Goal: Navigation & Orientation: Find specific page/section

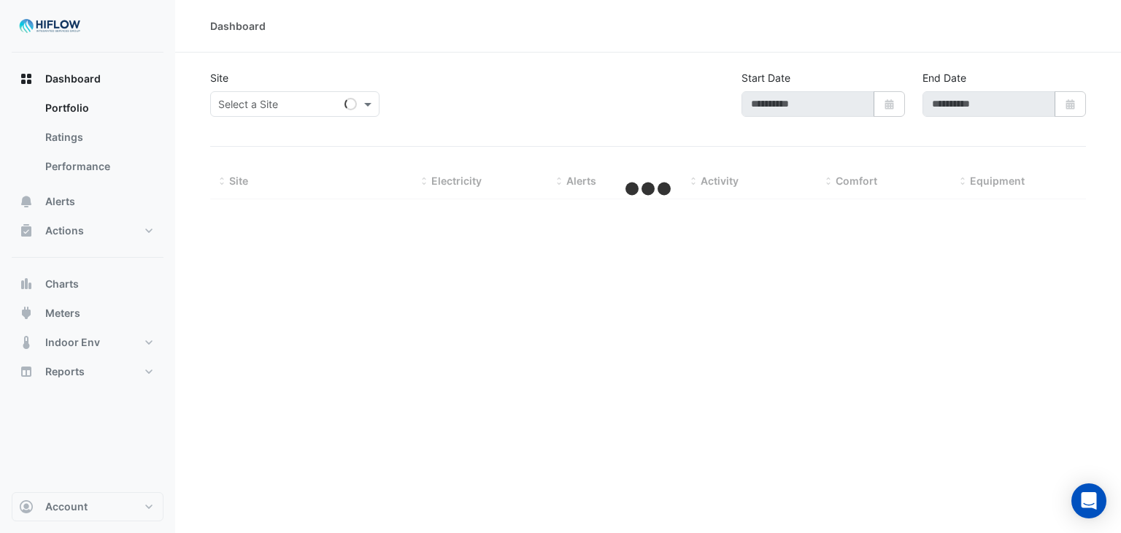
type input "**********"
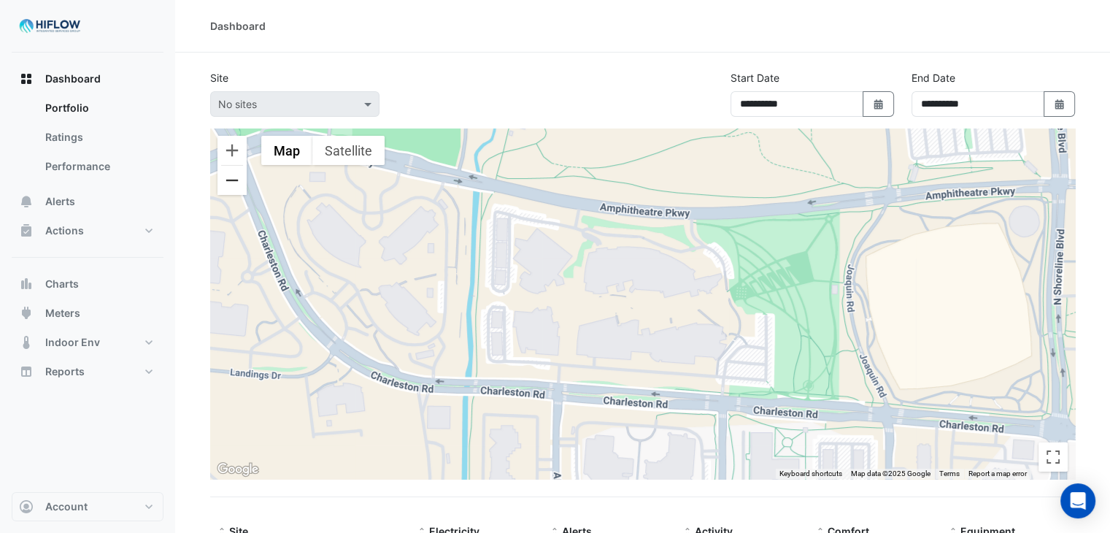
click at [224, 179] on button "Zoom out" at bounding box center [231, 180] width 29 height 29
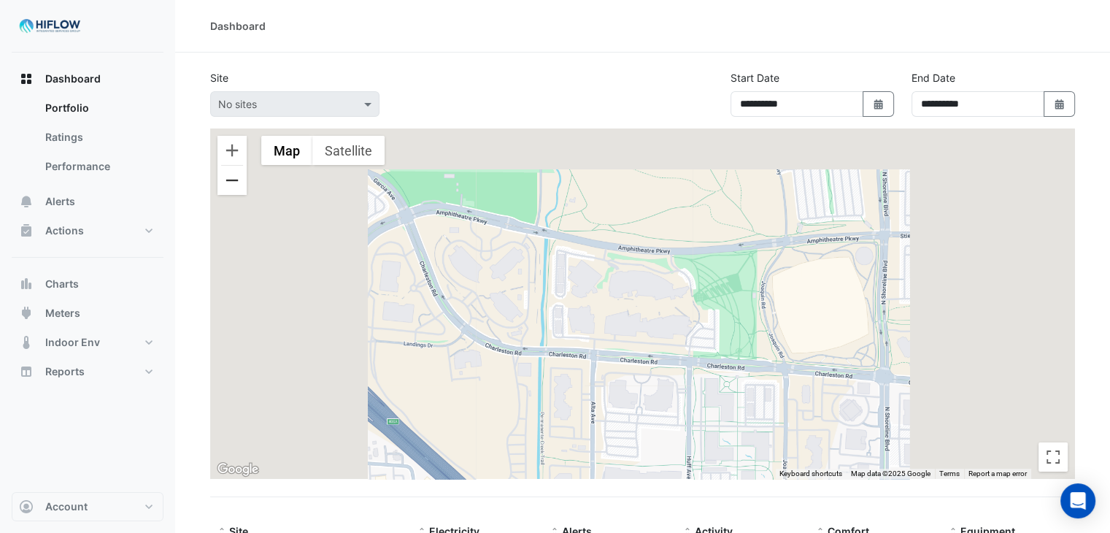
click at [224, 179] on button "Zoom out" at bounding box center [231, 180] width 29 height 29
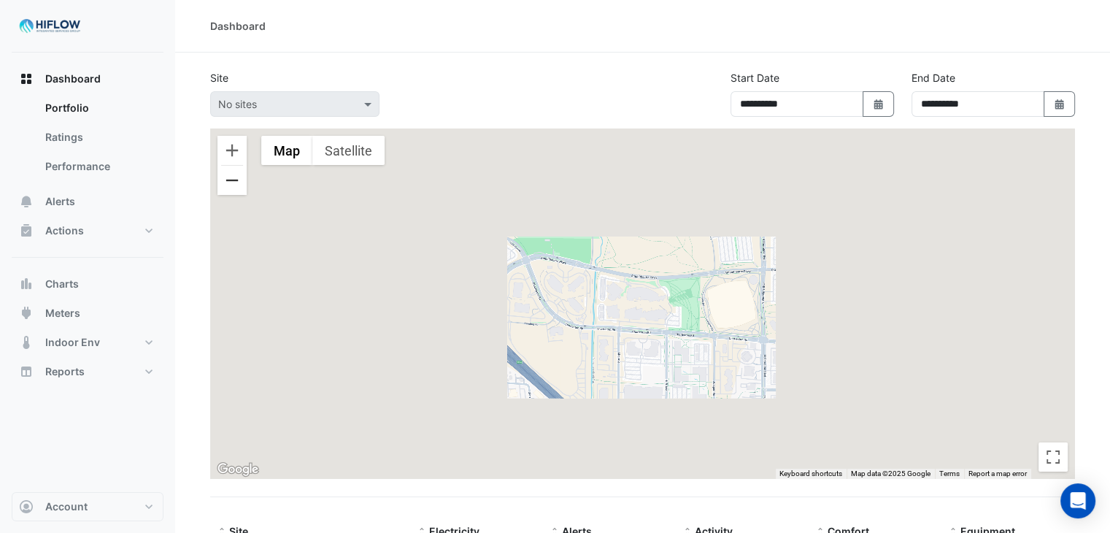
click at [224, 179] on button "Zoom out" at bounding box center [231, 180] width 29 height 29
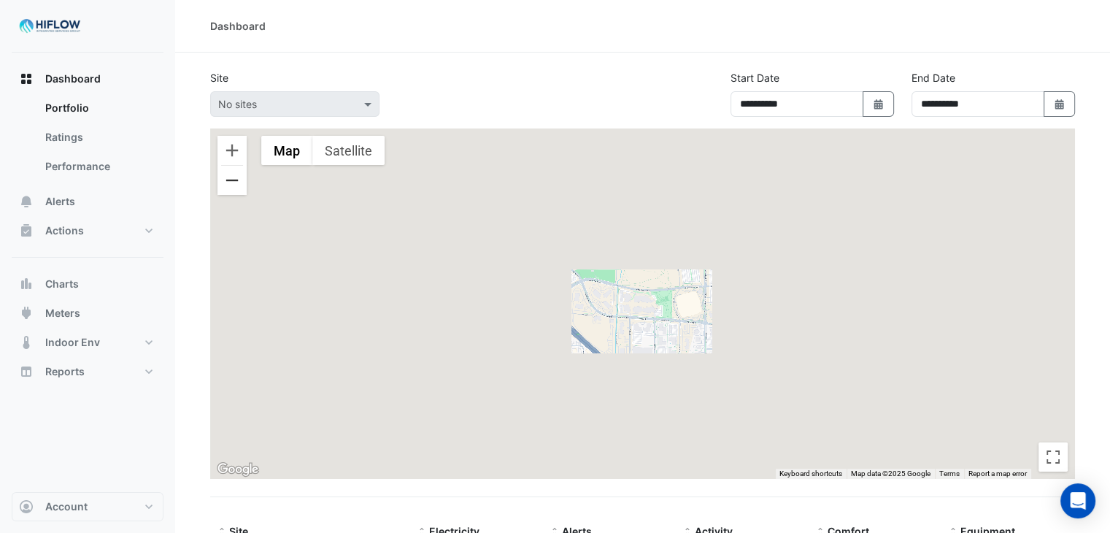
click at [224, 179] on button "Zoom out" at bounding box center [231, 180] width 29 height 29
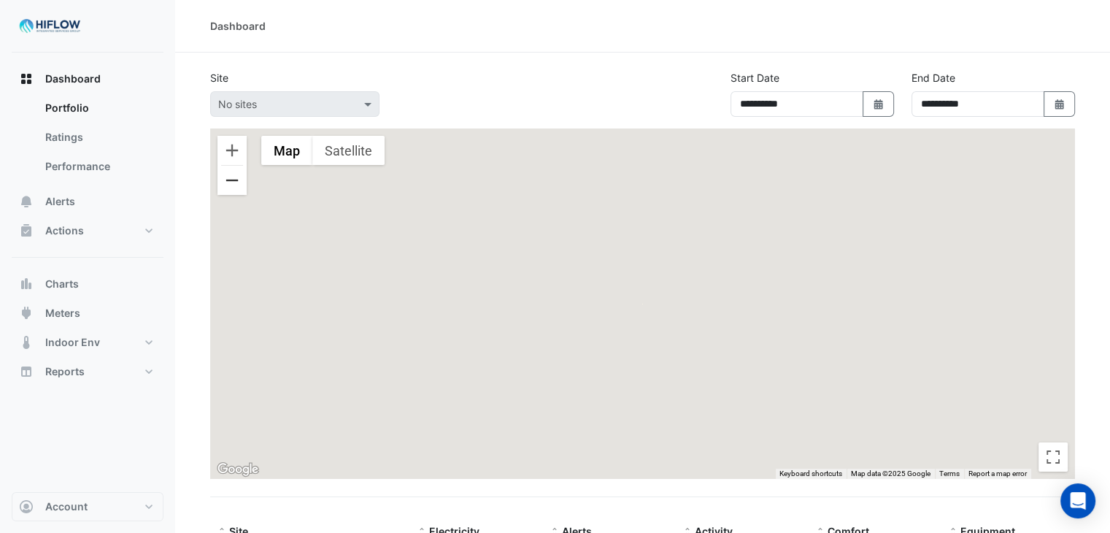
click at [224, 179] on button "Zoom out" at bounding box center [231, 180] width 29 height 29
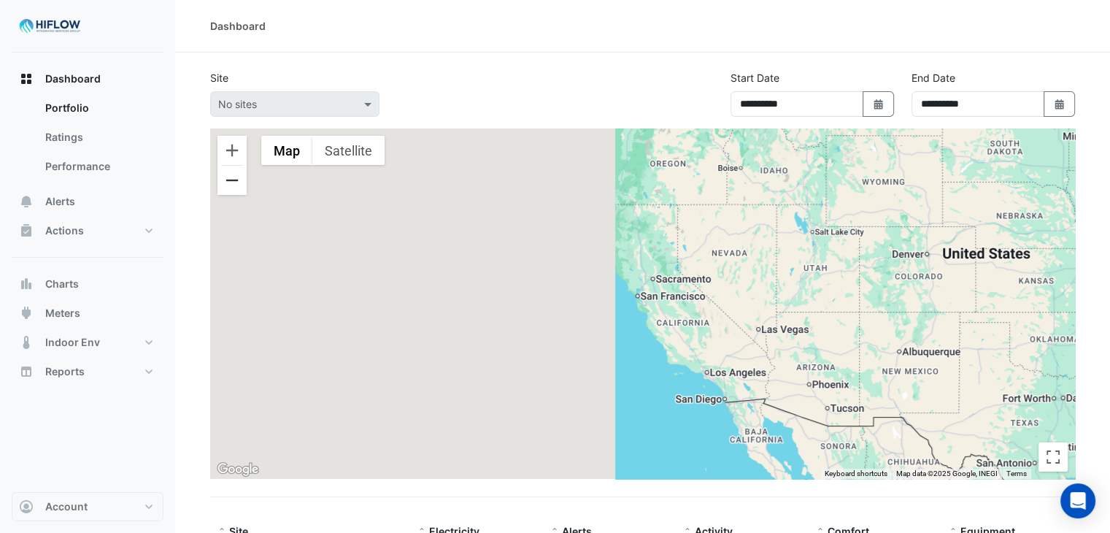
click at [233, 178] on button "Zoom out" at bounding box center [231, 180] width 29 height 29
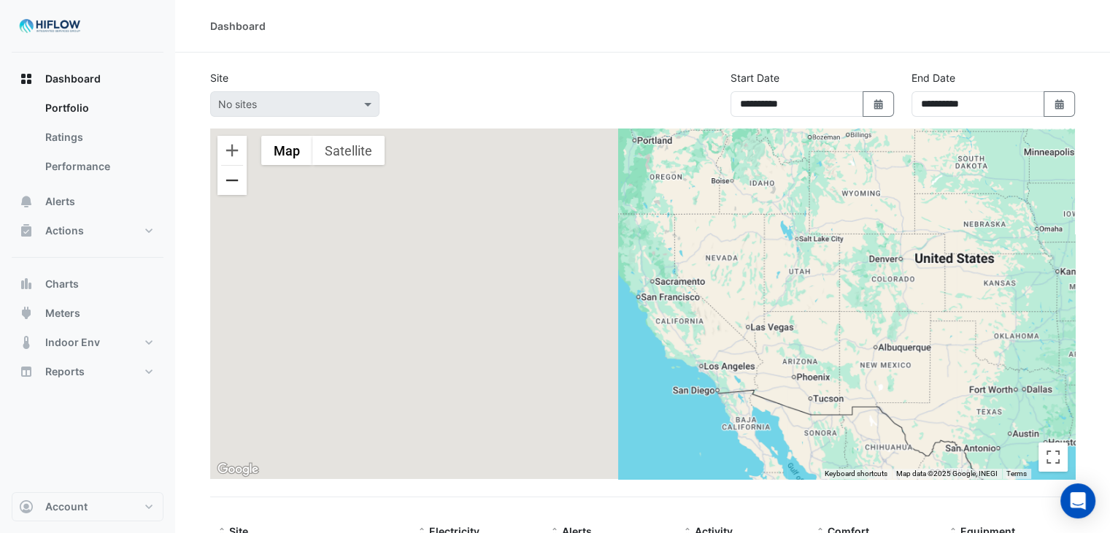
click at [233, 178] on button "Zoom out" at bounding box center [231, 180] width 29 height 29
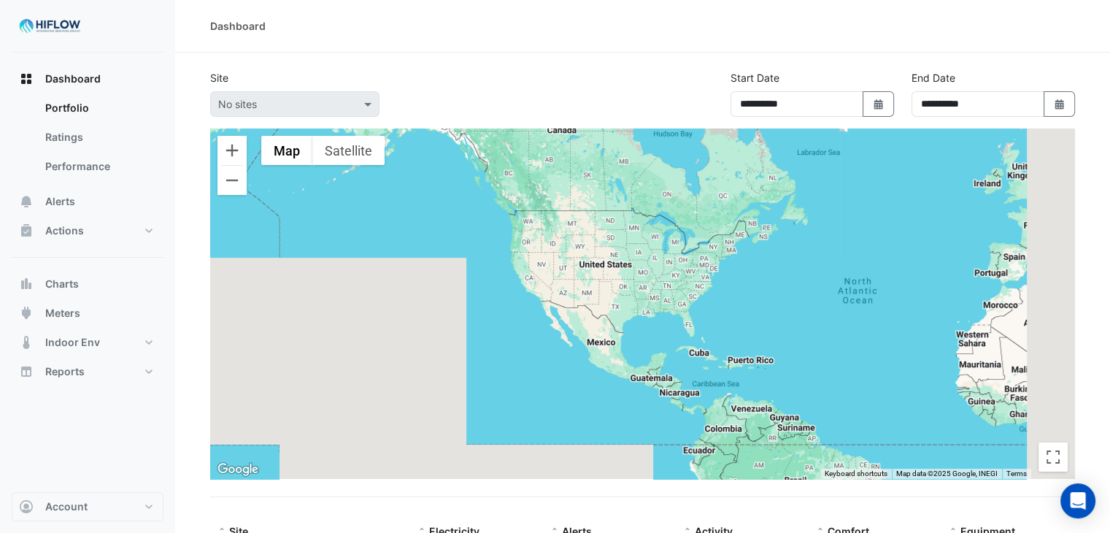
drag, startPoint x: 654, startPoint y: 314, endPoint x: 362, endPoint y: 290, distance: 292.8
click at [362, 290] on div at bounding box center [642, 303] width 865 height 350
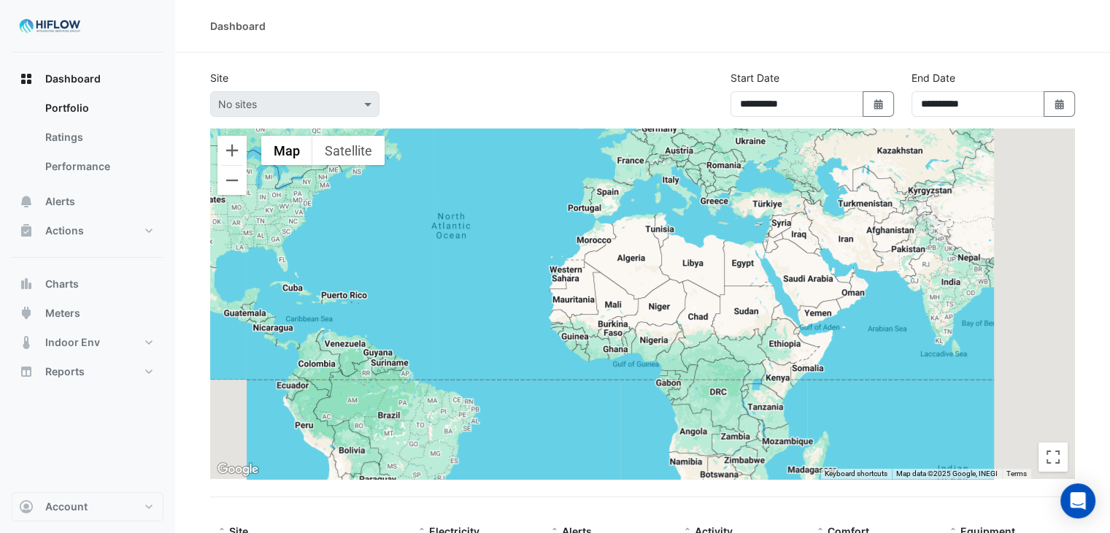
drag, startPoint x: 581, startPoint y: 329, endPoint x: 196, endPoint y: 228, distance: 397.5
click at [196, 228] on section "**********" at bounding box center [642, 346] width 935 height 586
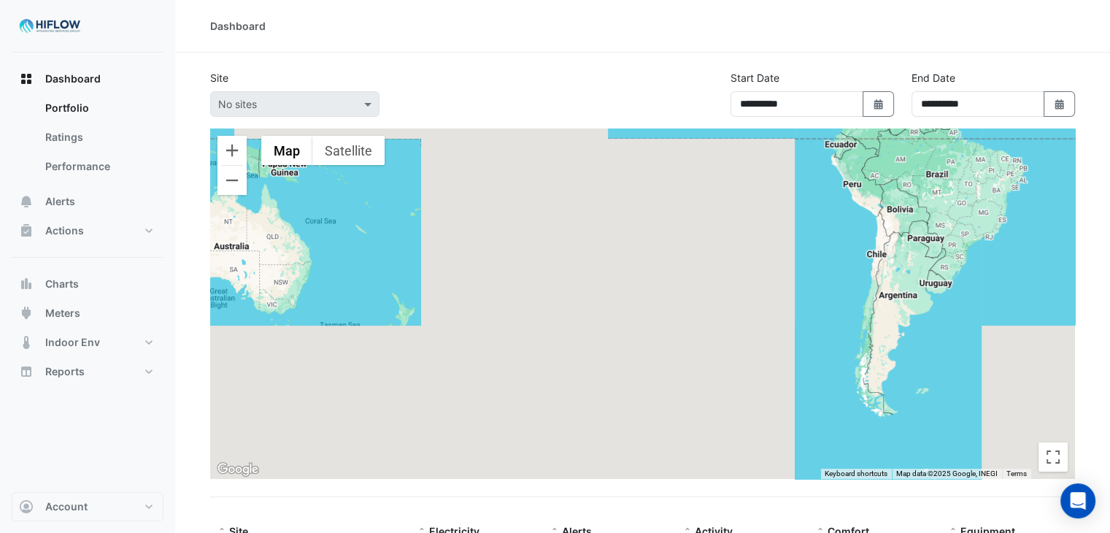
drag, startPoint x: 379, startPoint y: 237, endPoint x: 721, endPoint y: 395, distance: 376.7
click at [721, 395] on div at bounding box center [642, 303] width 865 height 350
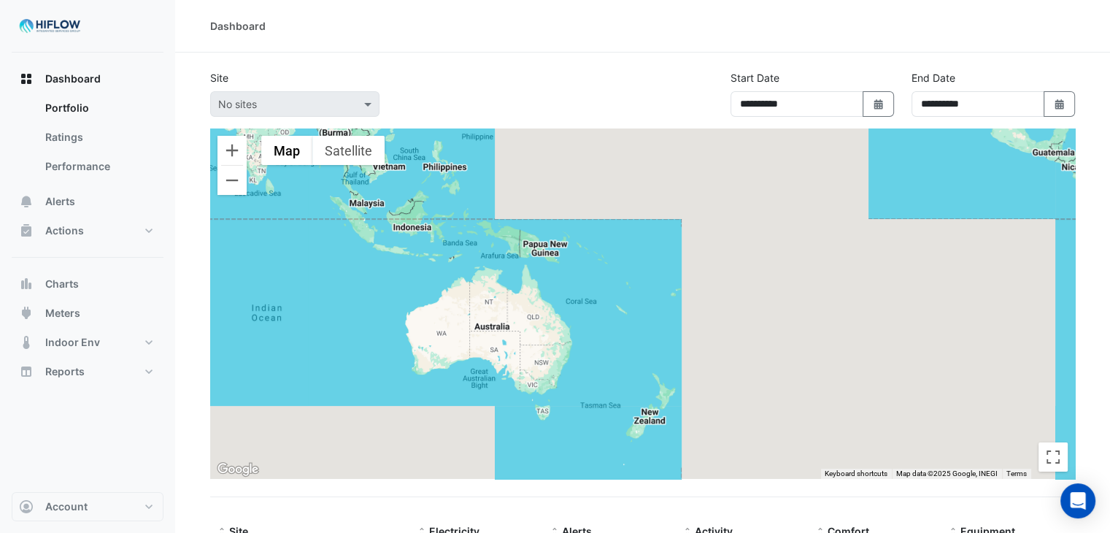
drag, startPoint x: 478, startPoint y: 322, endPoint x: 781, endPoint y: 398, distance: 312.2
click at [781, 398] on div at bounding box center [642, 303] width 865 height 350
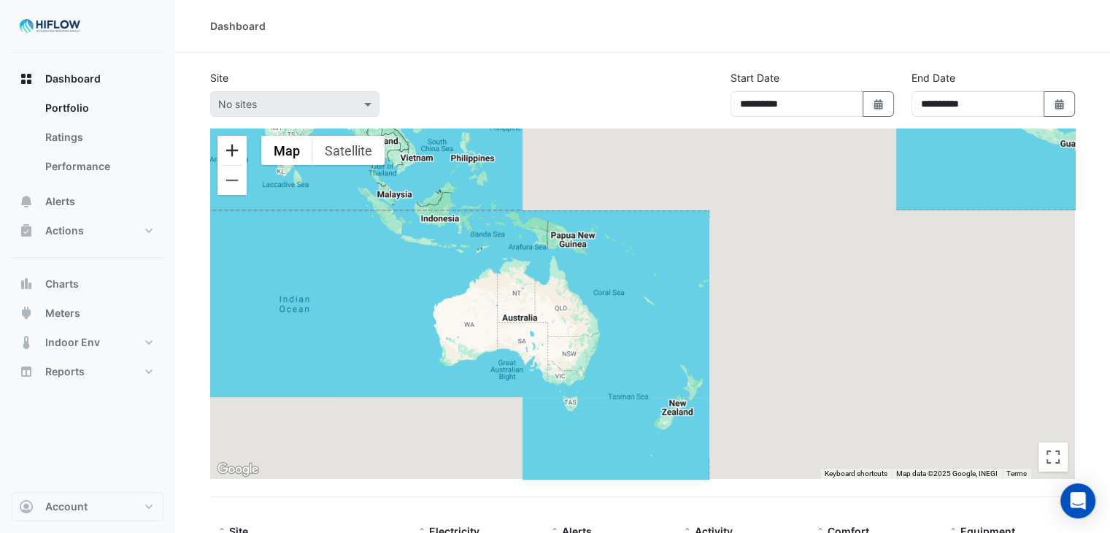
click at [233, 156] on button "Zoom in" at bounding box center [231, 150] width 29 height 29
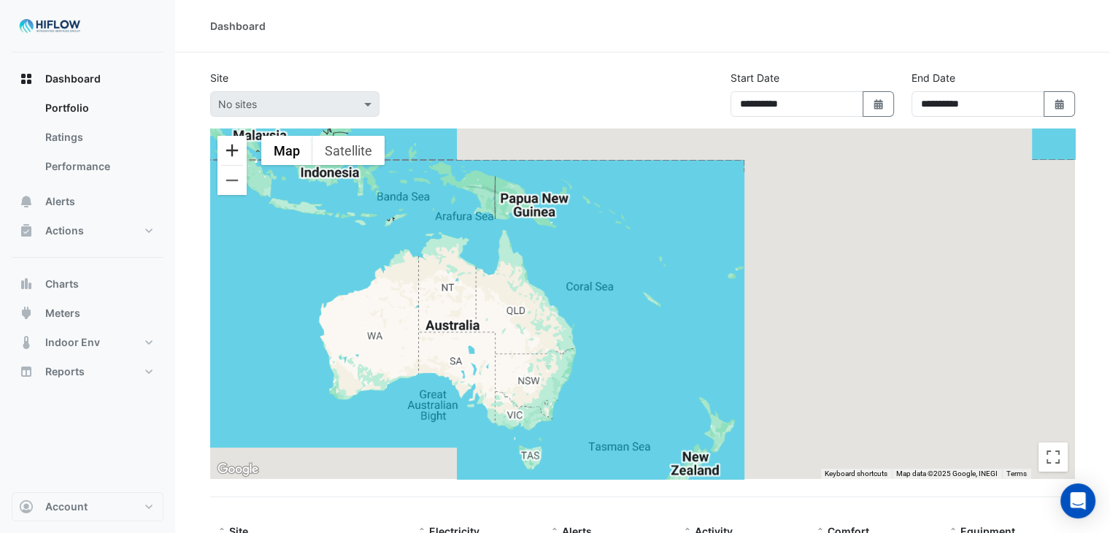
click at [233, 156] on button "Zoom in" at bounding box center [231, 150] width 29 height 29
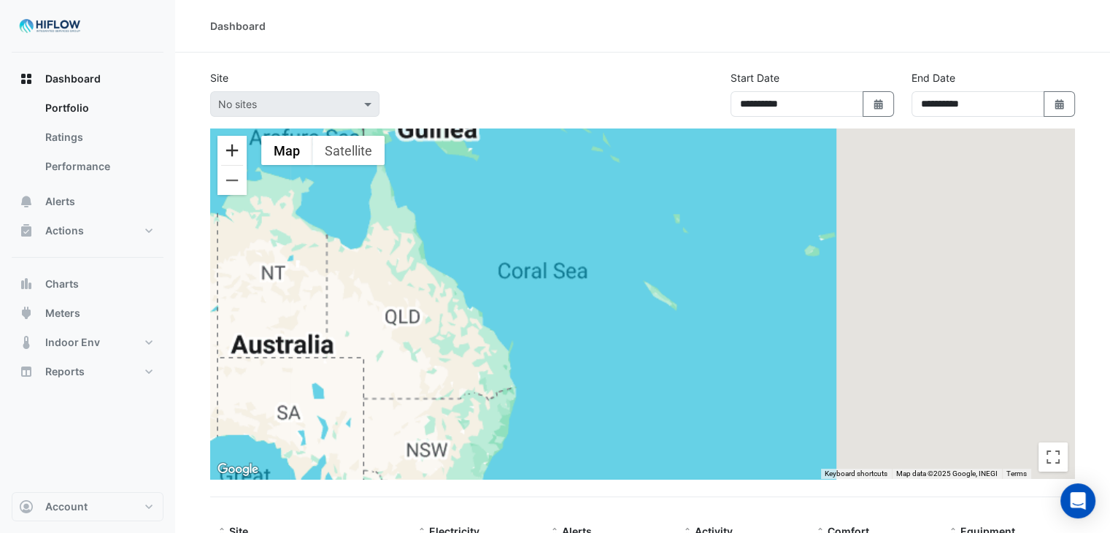
click at [233, 156] on button "Zoom in" at bounding box center [231, 150] width 29 height 29
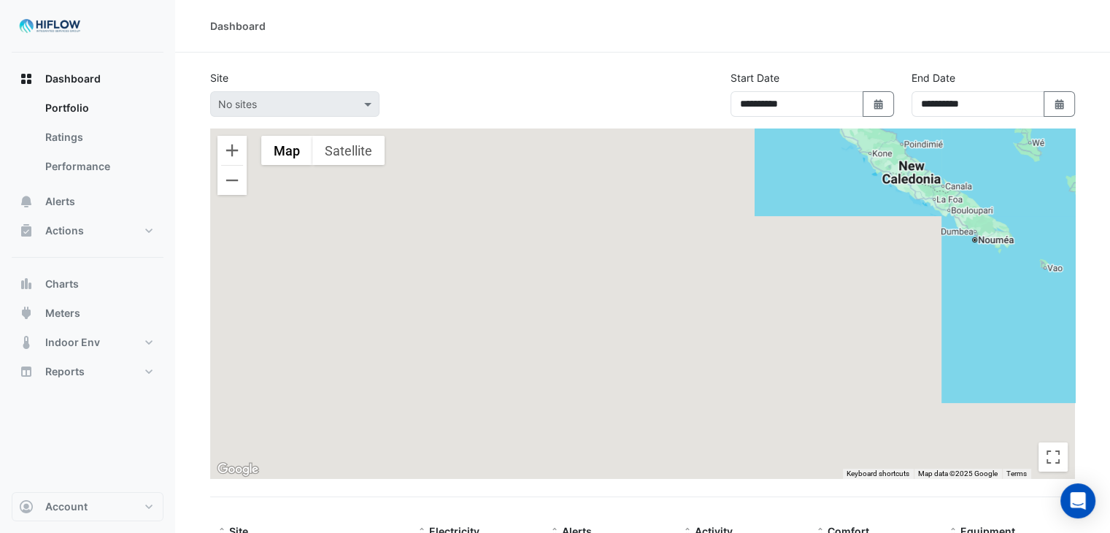
drag, startPoint x: 452, startPoint y: 385, endPoint x: 684, endPoint y: 262, distance: 263.1
click at [684, 262] on div at bounding box center [642, 303] width 865 height 350
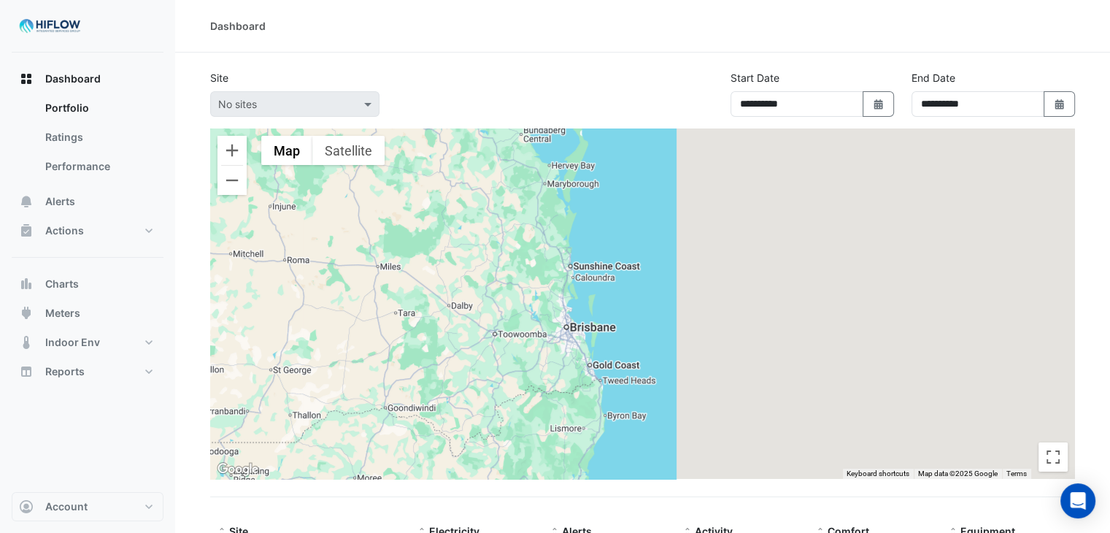
drag, startPoint x: 486, startPoint y: 313, endPoint x: 554, endPoint y: 220, distance: 115.4
click at [554, 220] on div at bounding box center [642, 303] width 865 height 350
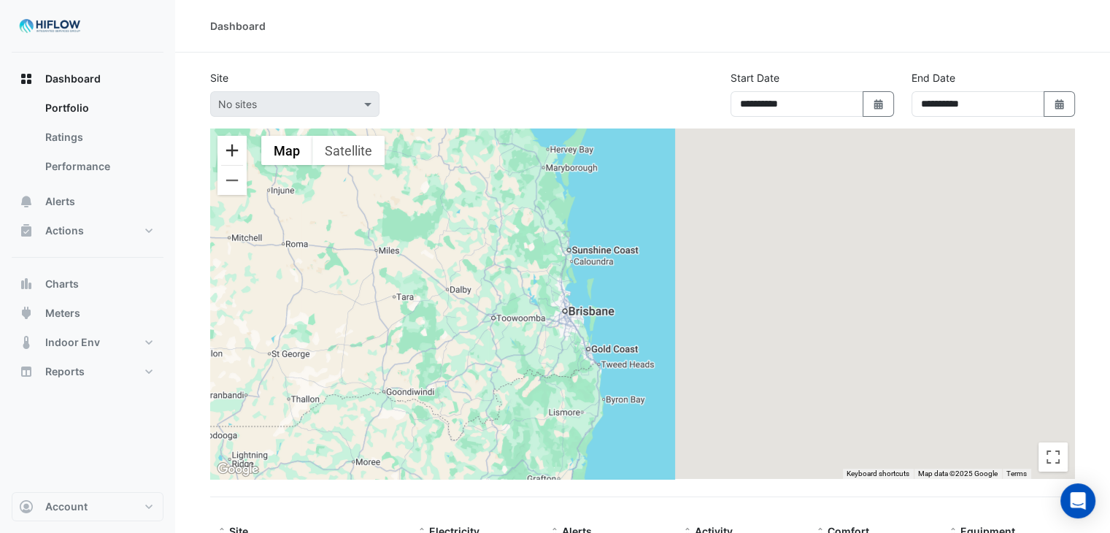
click at [241, 152] on button "Zoom in" at bounding box center [231, 150] width 29 height 29
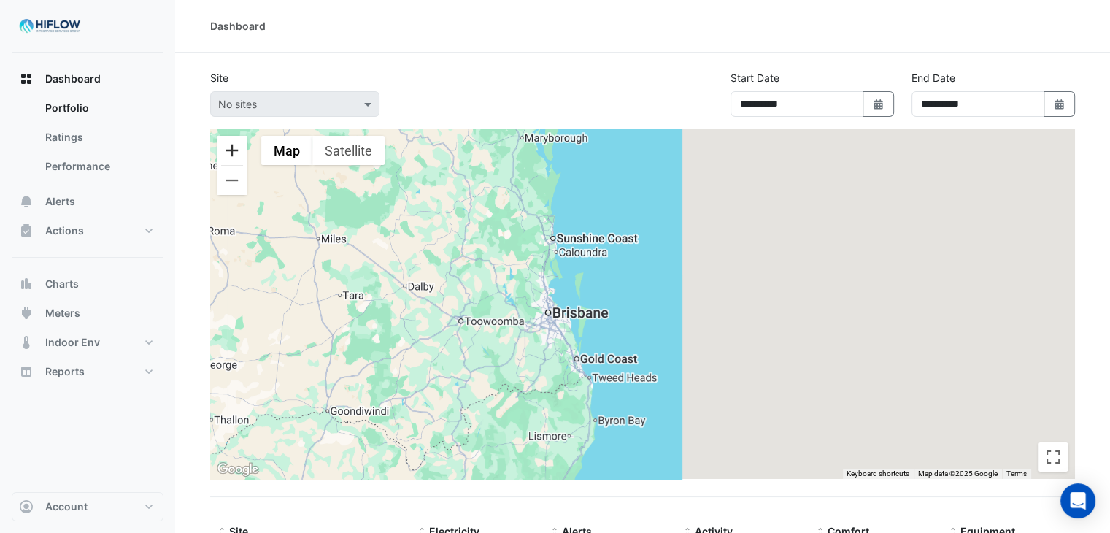
click at [241, 152] on button "Zoom in" at bounding box center [231, 150] width 29 height 29
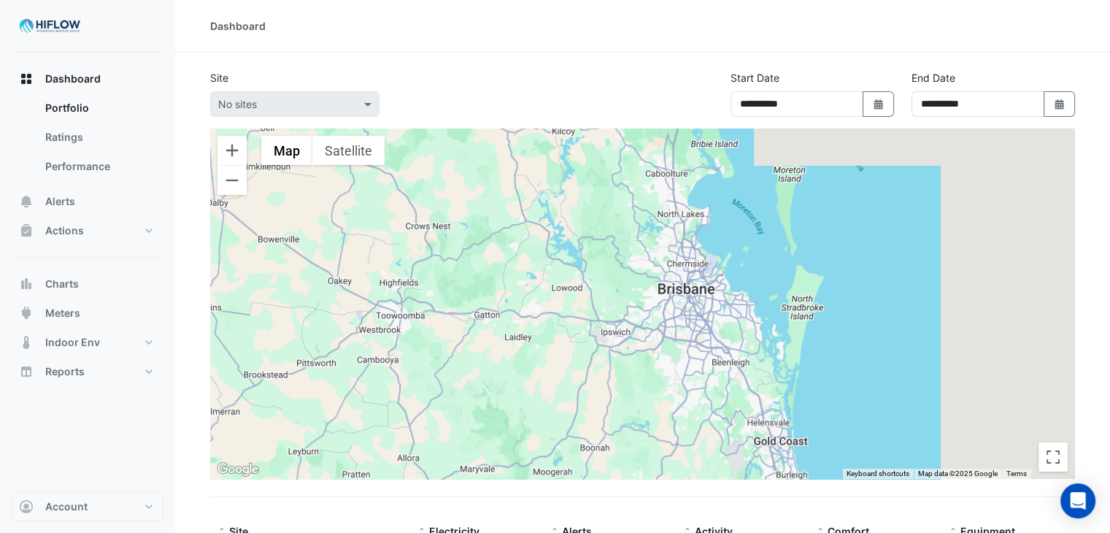
drag, startPoint x: 377, startPoint y: 351, endPoint x: 756, endPoint y: 305, distance: 381.5
click at [756, 305] on div at bounding box center [642, 303] width 865 height 350
click at [235, 150] on button "Zoom in" at bounding box center [231, 150] width 29 height 29
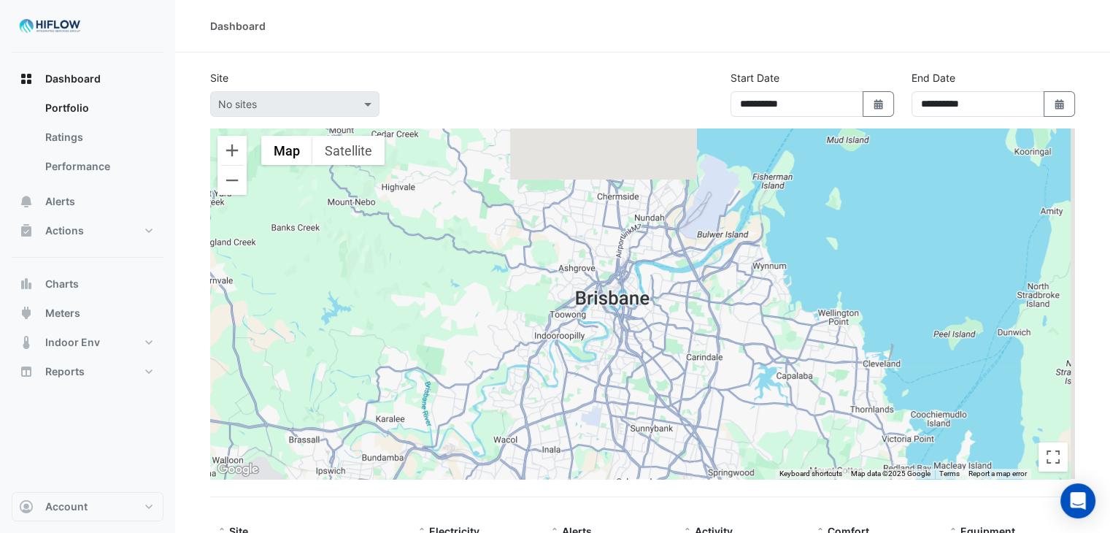
drag, startPoint x: 758, startPoint y: 269, endPoint x: 555, endPoint y: 323, distance: 210.6
click at [555, 323] on div at bounding box center [642, 303] width 865 height 350
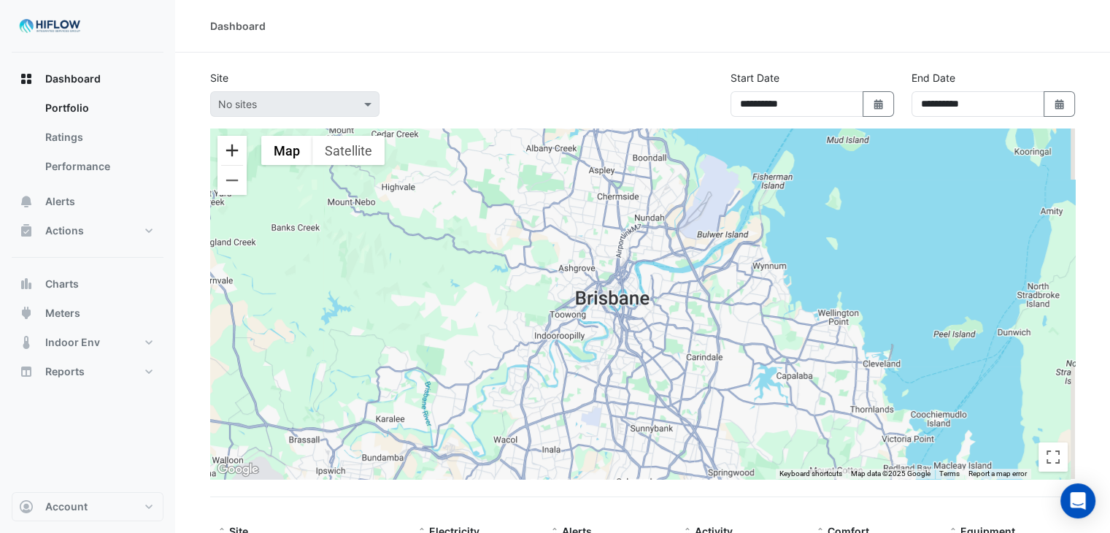
click at [225, 150] on button "Zoom in" at bounding box center [231, 150] width 29 height 29
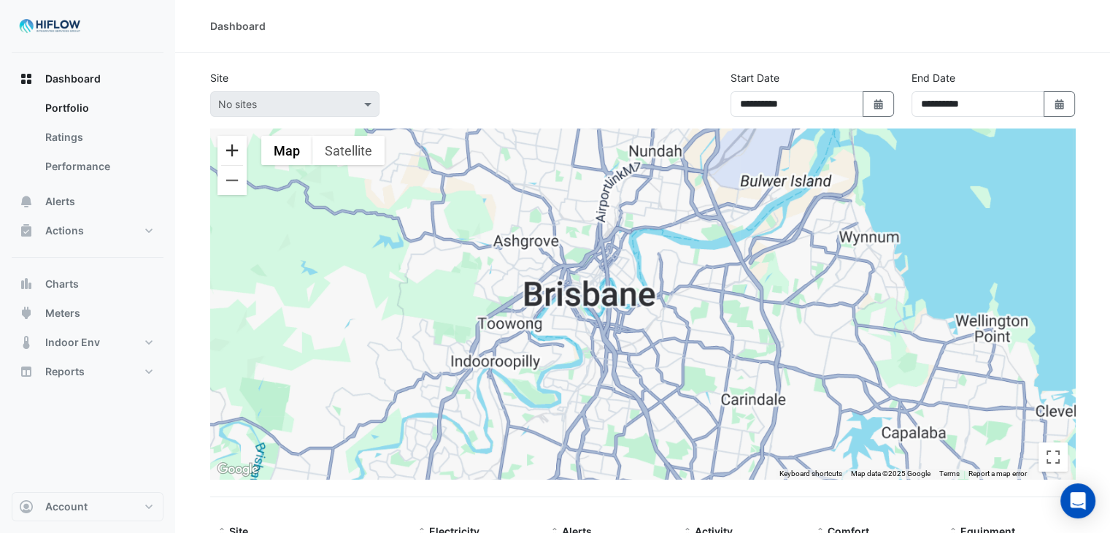
click at [225, 150] on button "Zoom in" at bounding box center [231, 150] width 29 height 29
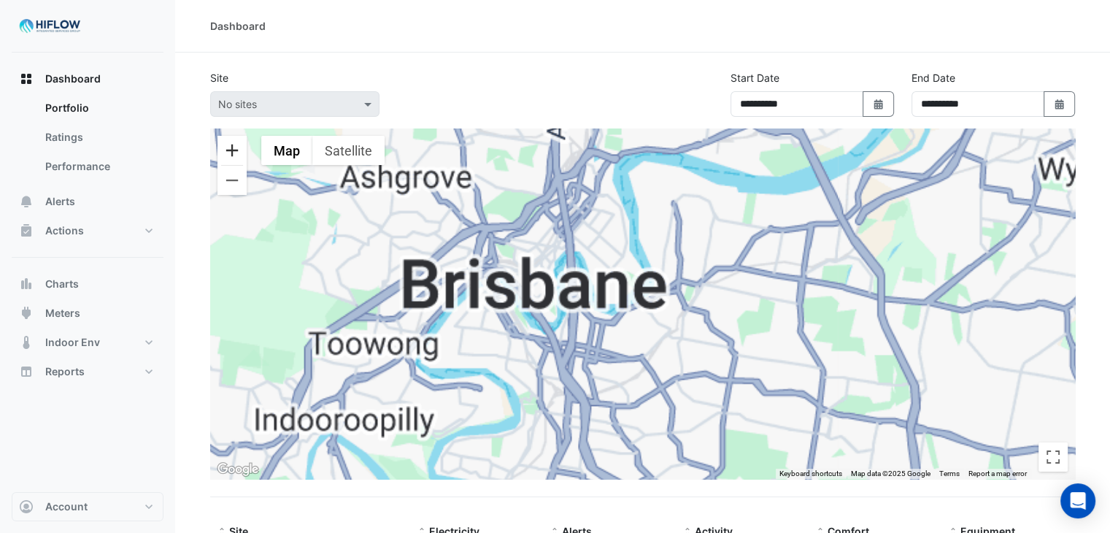
click at [225, 150] on button "Zoom in" at bounding box center [231, 150] width 29 height 29
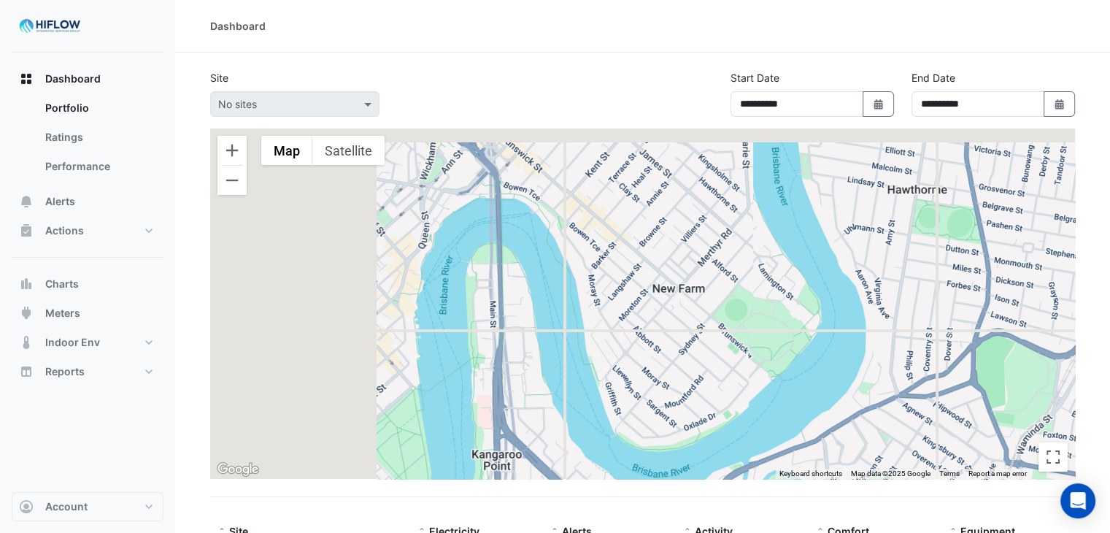
drag, startPoint x: 522, startPoint y: 273, endPoint x: 697, endPoint y: 410, distance: 221.9
click at [697, 410] on div at bounding box center [642, 303] width 865 height 350
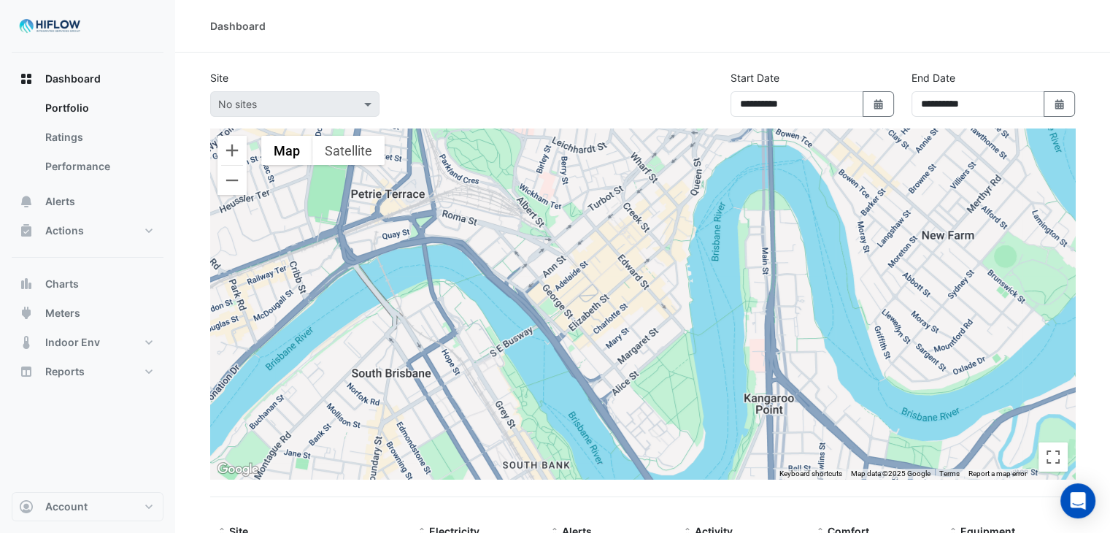
drag, startPoint x: 496, startPoint y: 357, endPoint x: 695, endPoint y: 231, distance: 234.8
click at [695, 231] on div at bounding box center [642, 303] width 865 height 350
click at [224, 161] on button "Zoom in" at bounding box center [231, 150] width 29 height 29
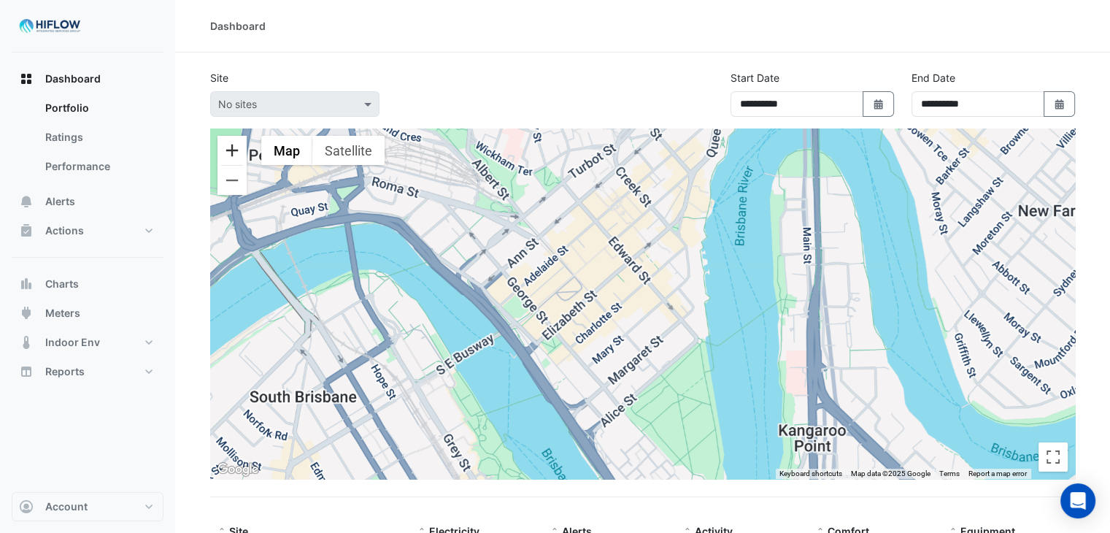
click at [224, 161] on button "Zoom in" at bounding box center [231, 150] width 29 height 29
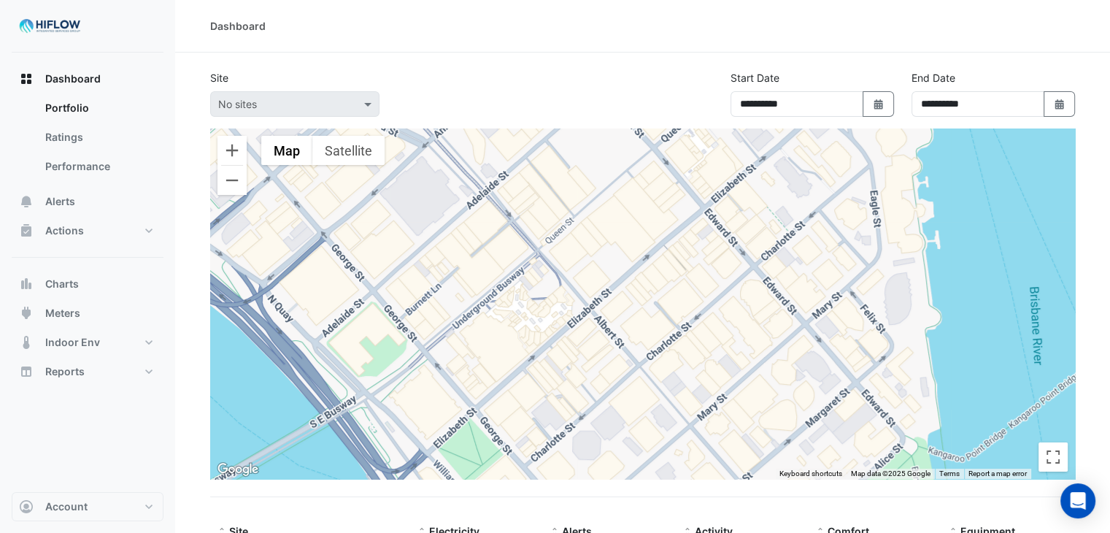
drag, startPoint x: 458, startPoint y: 268, endPoint x: 563, endPoint y: 300, distance: 109.2
click at [563, 300] on div at bounding box center [642, 303] width 865 height 350
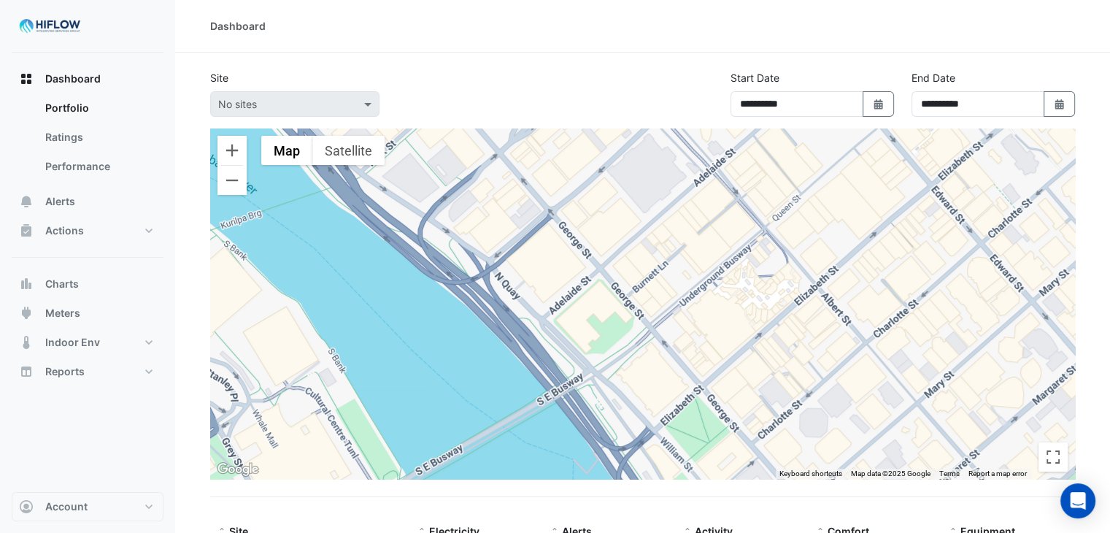
drag, startPoint x: 446, startPoint y: 290, endPoint x: 636, endPoint y: 262, distance: 192.4
click at [636, 262] on div at bounding box center [642, 303] width 865 height 350
click at [349, 107] on div at bounding box center [295, 104] width 168 height 17
click at [366, 106] on span at bounding box center [369, 103] width 18 height 15
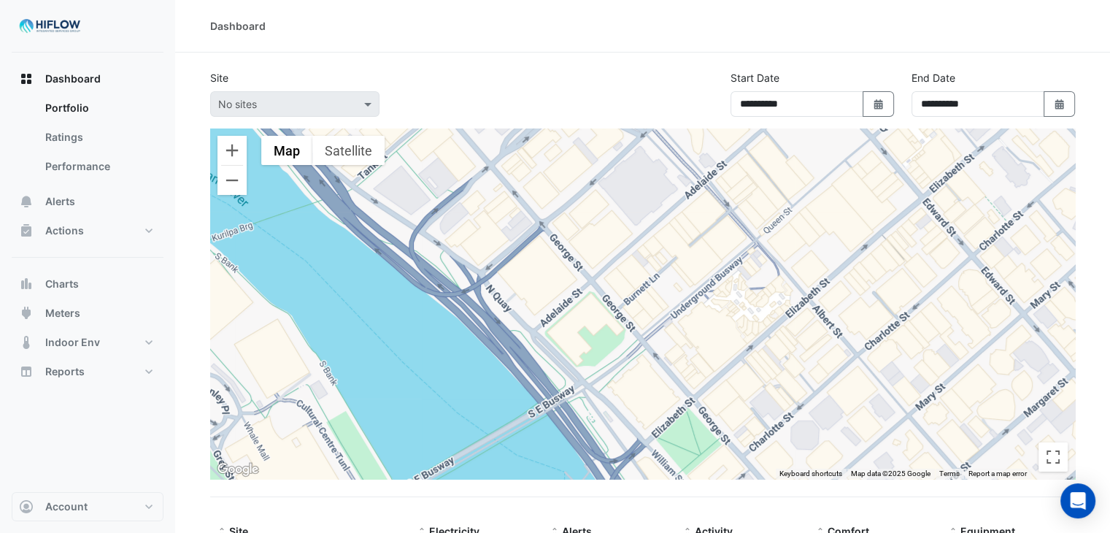
drag, startPoint x: 426, startPoint y: 263, endPoint x: 361, endPoint y: 325, distance: 89.3
click at [361, 325] on div at bounding box center [642, 303] width 865 height 350
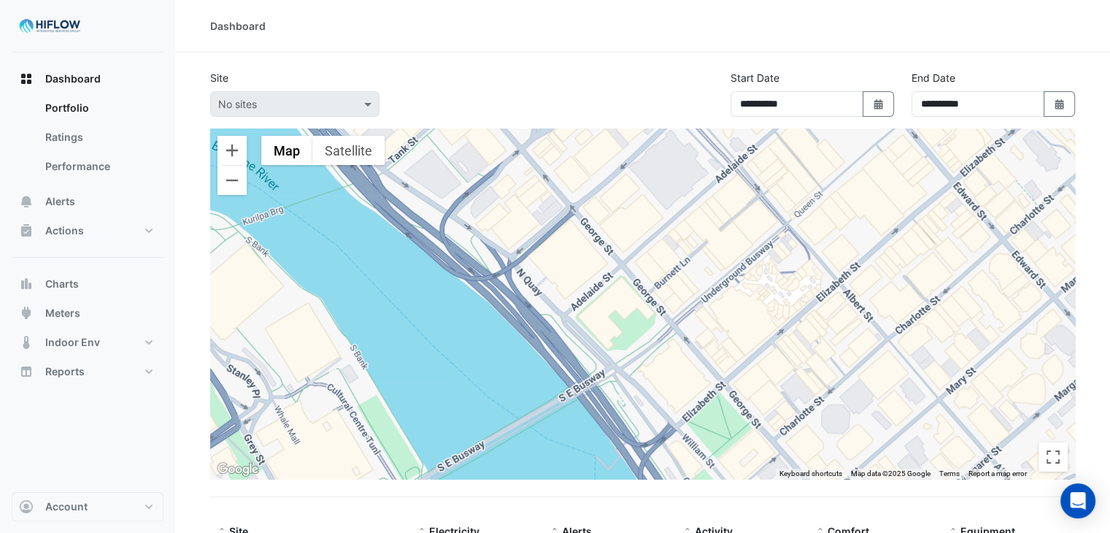
drag, startPoint x: 436, startPoint y: 286, endPoint x: 703, endPoint y: 82, distance: 336.8
click at [703, 82] on app-tabular-dashboard "**********" at bounding box center [642, 354] width 865 height 568
click at [102, 199] on button "Alerts" at bounding box center [88, 201] width 152 height 29
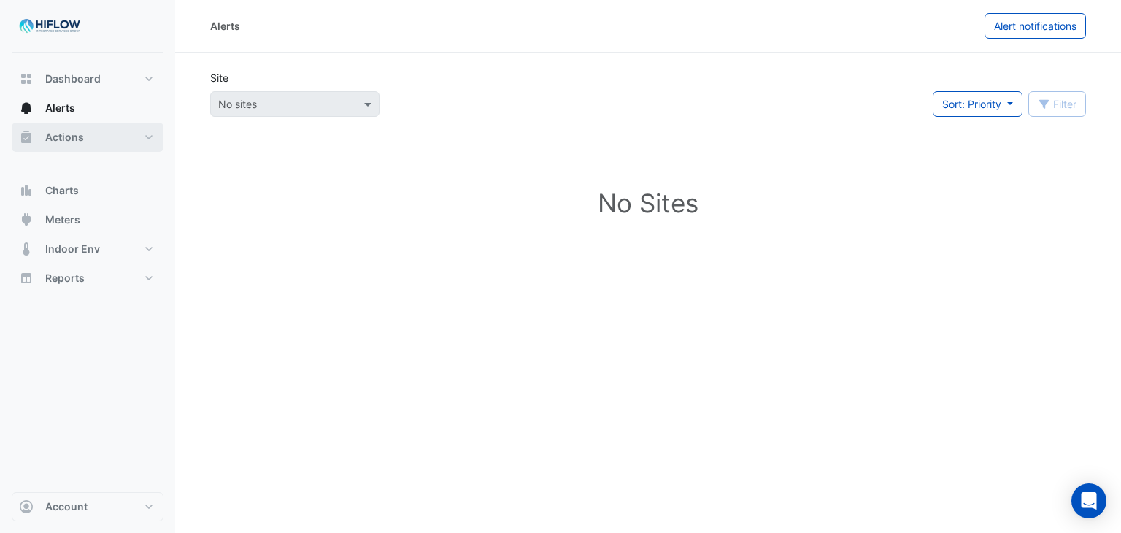
click at [66, 128] on button "Actions" at bounding box center [88, 137] width 152 height 29
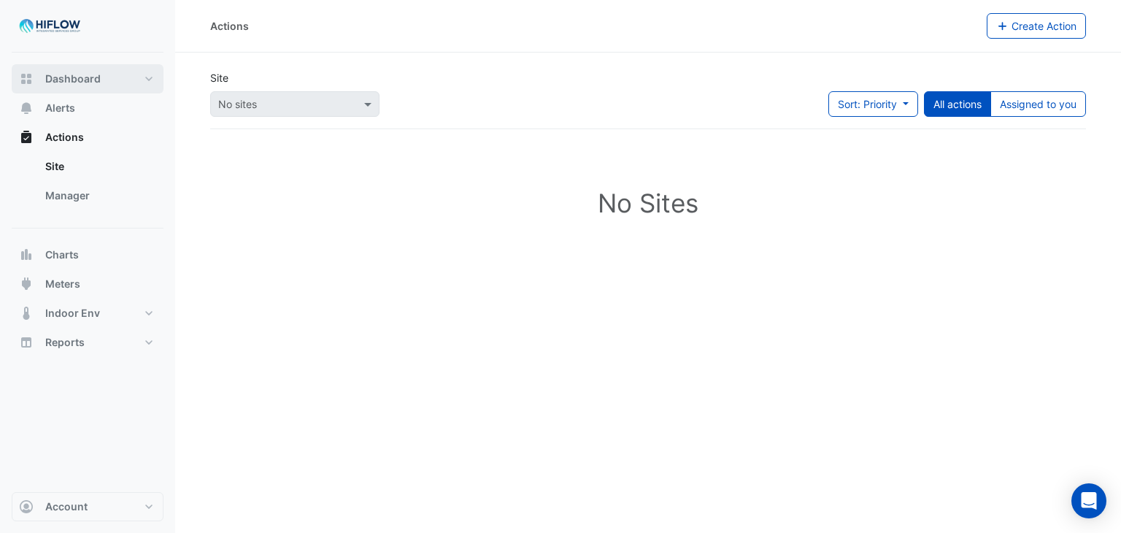
click at [96, 69] on button "Dashboard" at bounding box center [88, 78] width 152 height 29
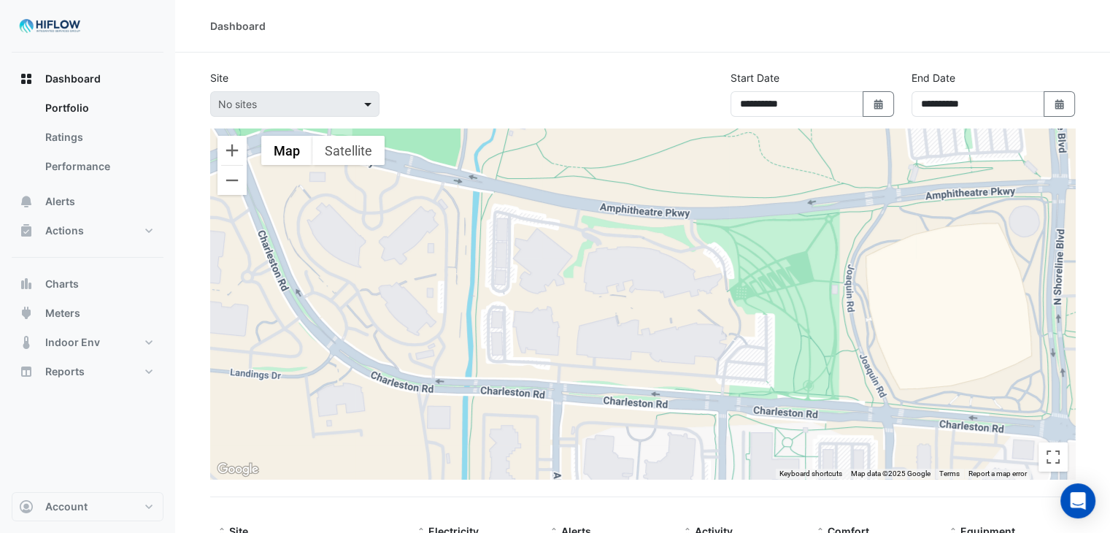
click at [374, 104] on span at bounding box center [369, 103] width 18 height 15
click at [297, 117] on div "**********" at bounding box center [642, 99] width 882 height 58
click at [369, 104] on span at bounding box center [369, 103] width 18 height 15
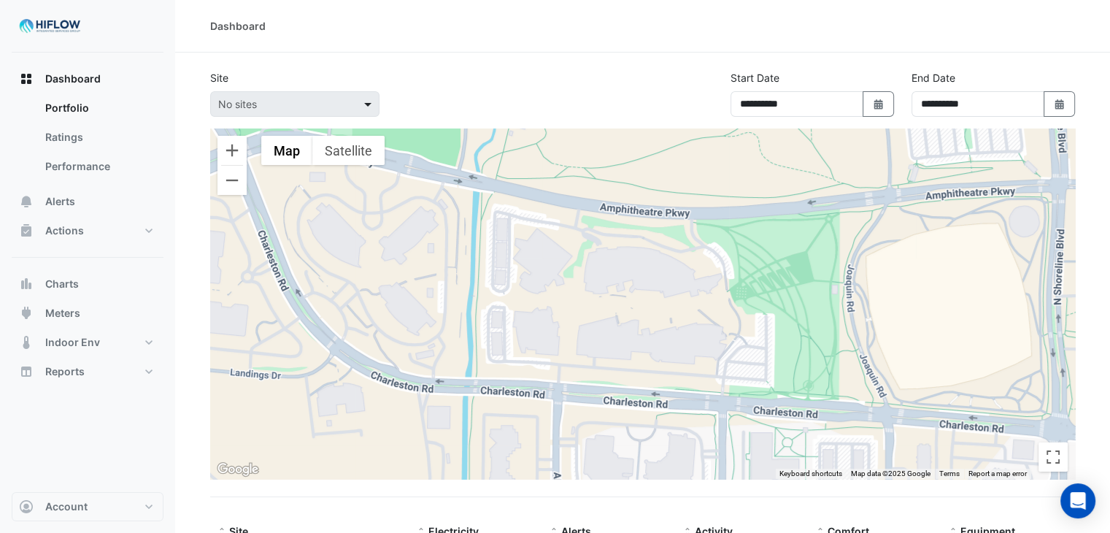
click at [369, 104] on span at bounding box center [369, 103] width 18 height 15
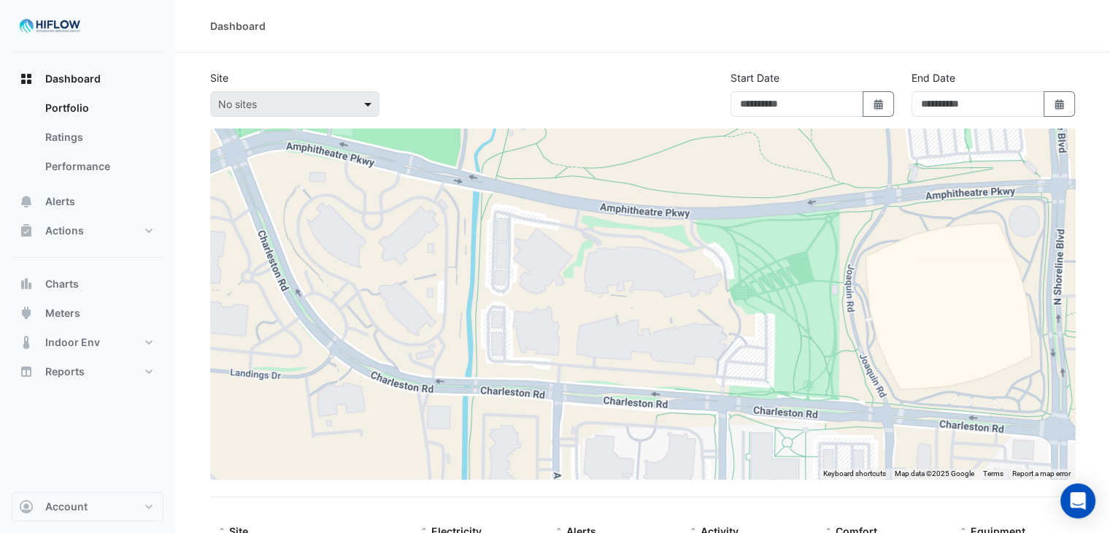
click at [366, 105] on span at bounding box center [369, 103] width 18 height 15
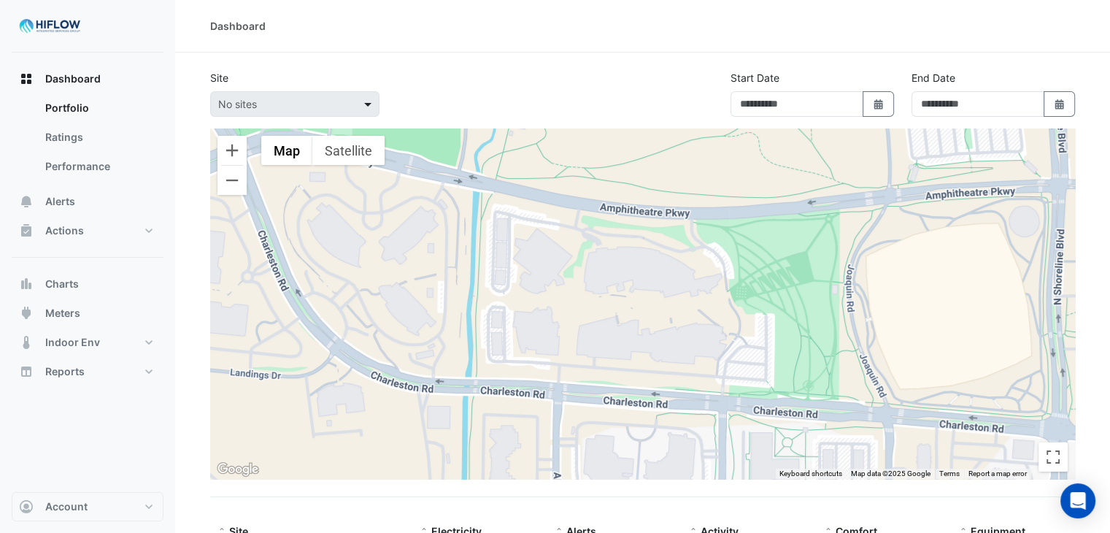
click at [366, 105] on span at bounding box center [369, 103] width 18 height 15
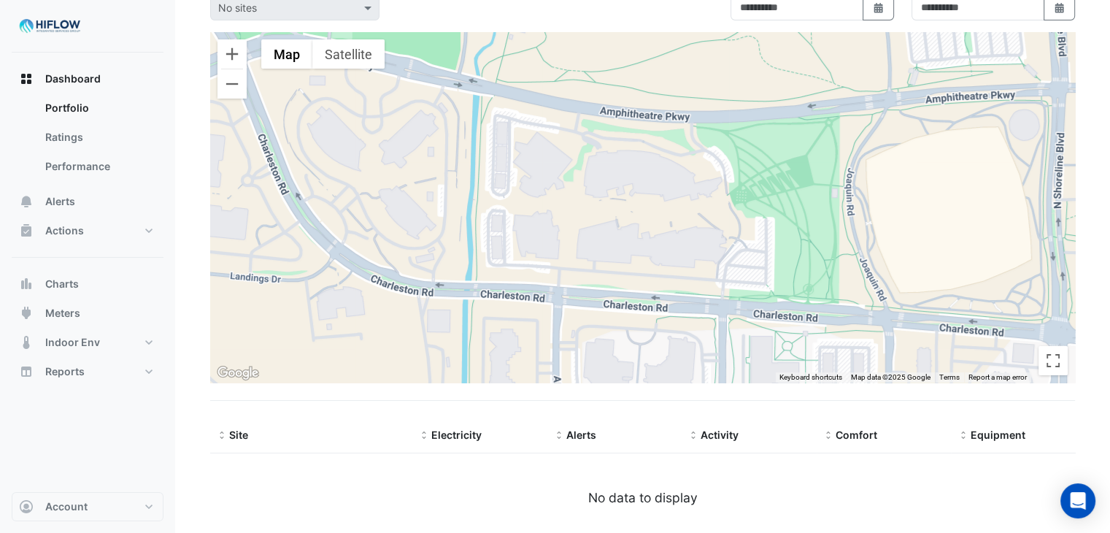
scroll to position [98, 0]
click at [152, 515] on button "Account" at bounding box center [88, 506] width 152 height 29
click at [76, 475] on link "Sign Out" at bounding box center [87, 469] width 139 height 29
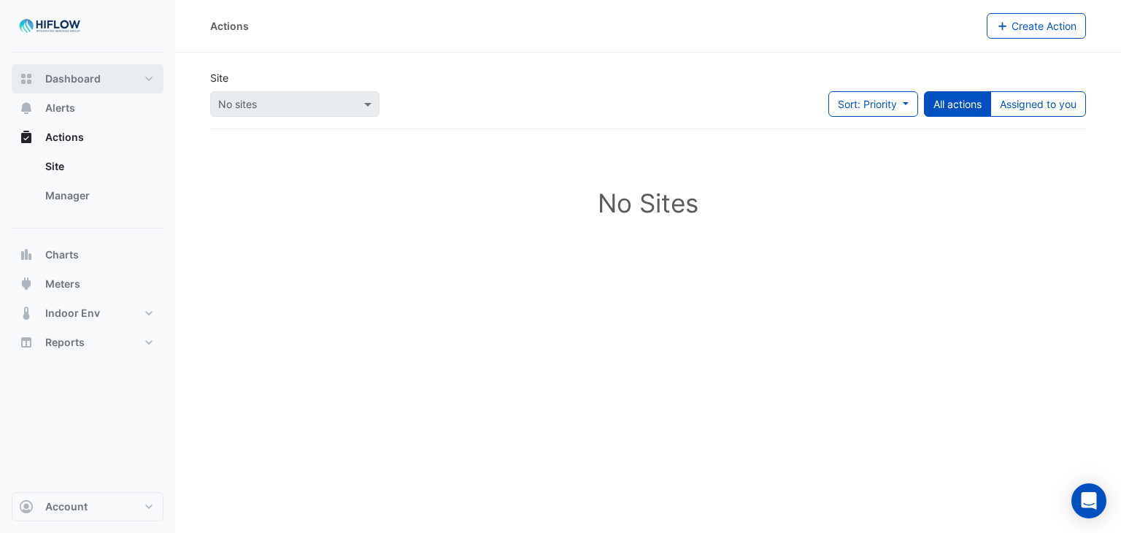
click at [92, 79] on span "Dashboard" at bounding box center [72, 79] width 55 height 15
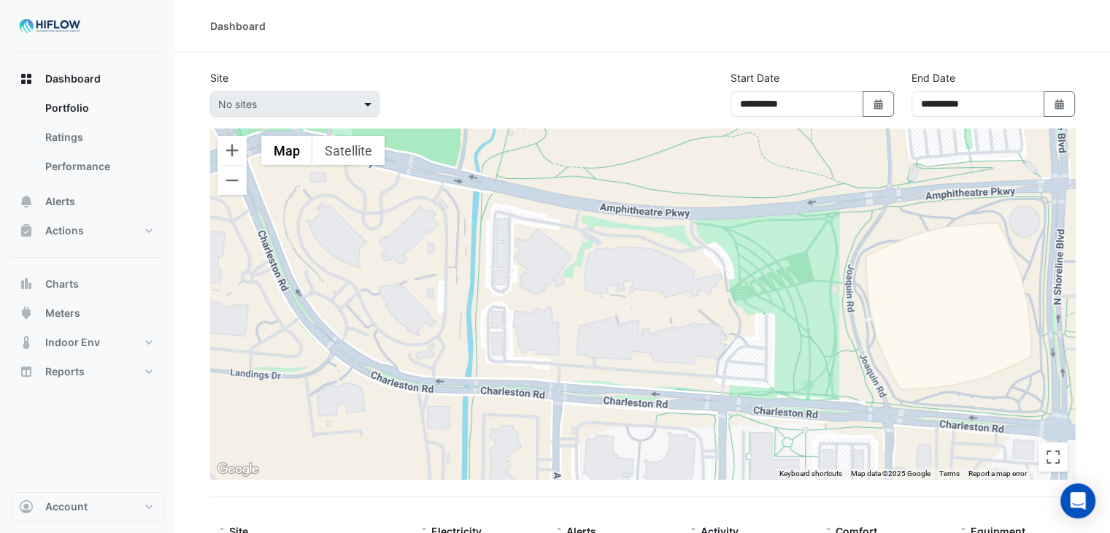
click at [369, 104] on span at bounding box center [369, 103] width 18 height 15
click at [92, 206] on button "Alerts" at bounding box center [88, 201] width 152 height 29
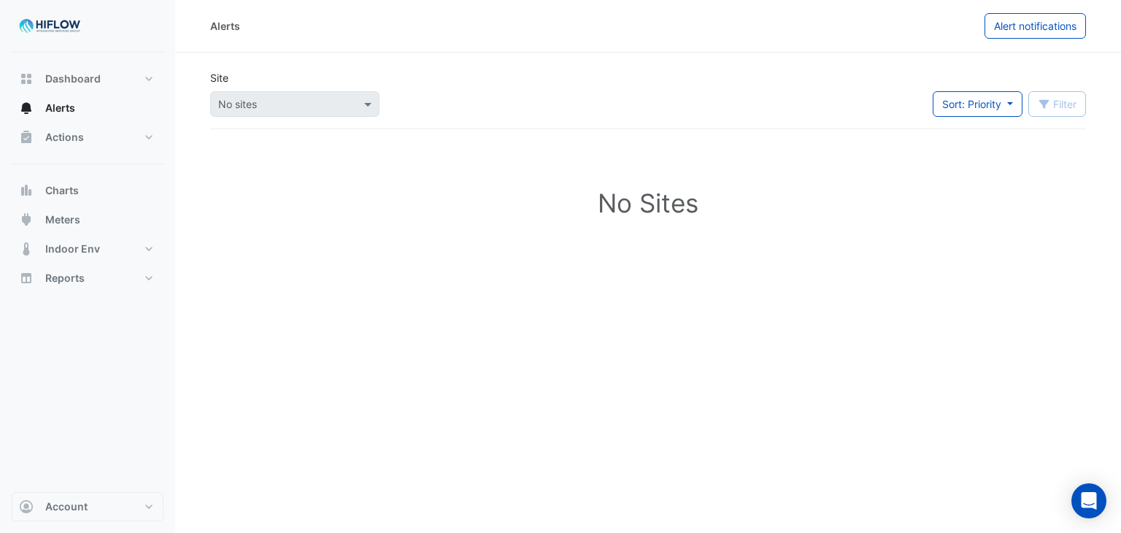
click at [304, 120] on div "Site No sites" at bounding box center [294, 99] width 187 height 58
click at [282, 127] on div "Site No sites" at bounding box center [294, 99] width 187 height 58
click at [257, 91] on div "No sites" at bounding box center [294, 104] width 169 height 26
click at [128, 141] on button "Actions" at bounding box center [88, 137] width 152 height 29
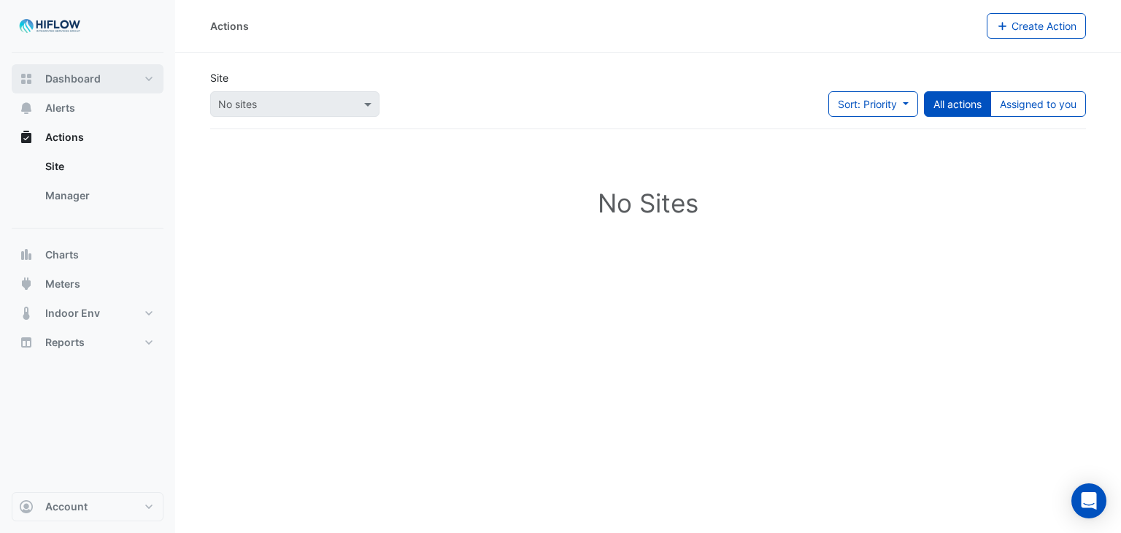
click at [89, 78] on span "Dashboard" at bounding box center [72, 79] width 55 height 15
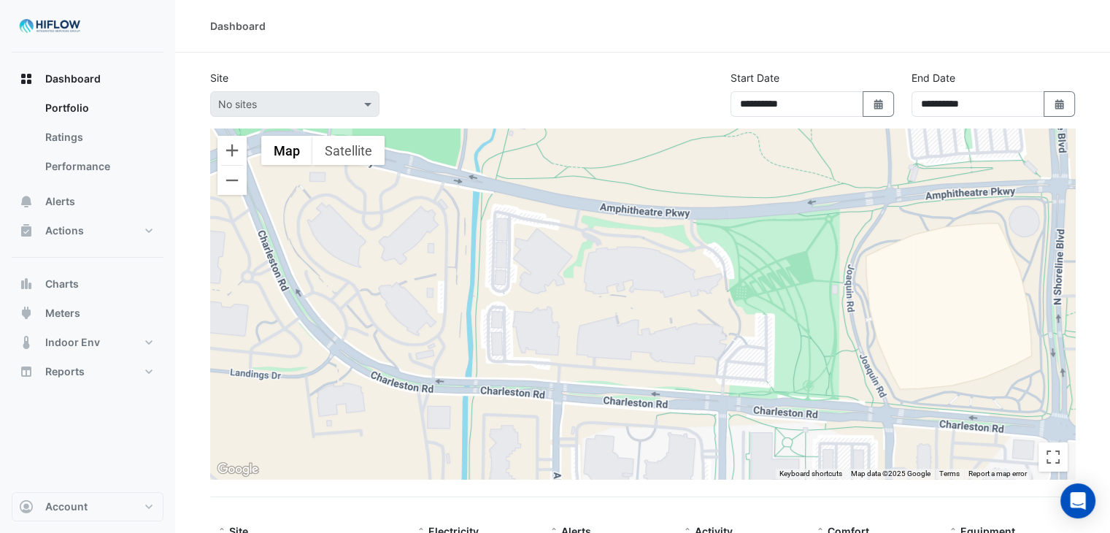
click at [347, 96] on div at bounding box center [295, 104] width 168 height 17
click at [376, 104] on span at bounding box center [369, 103] width 18 height 15
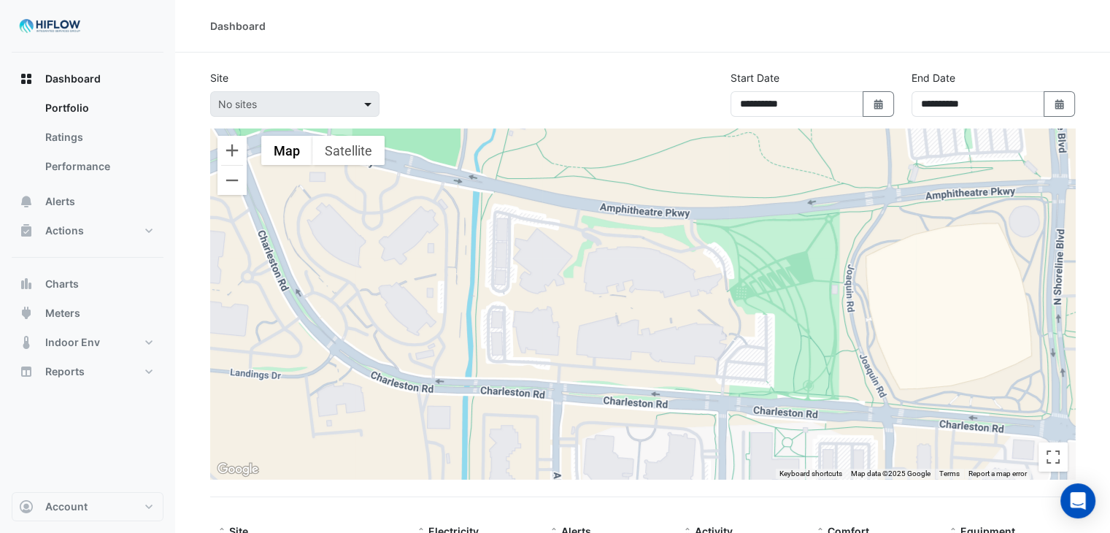
click at [376, 104] on span at bounding box center [369, 103] width 18 height 15
click at [379, 104] on app-site-select "No sites" at bounding box center [294, 104] width 175 height 26
click at [371, 106] on span at bounding box center [369, 103] width 18 height 15
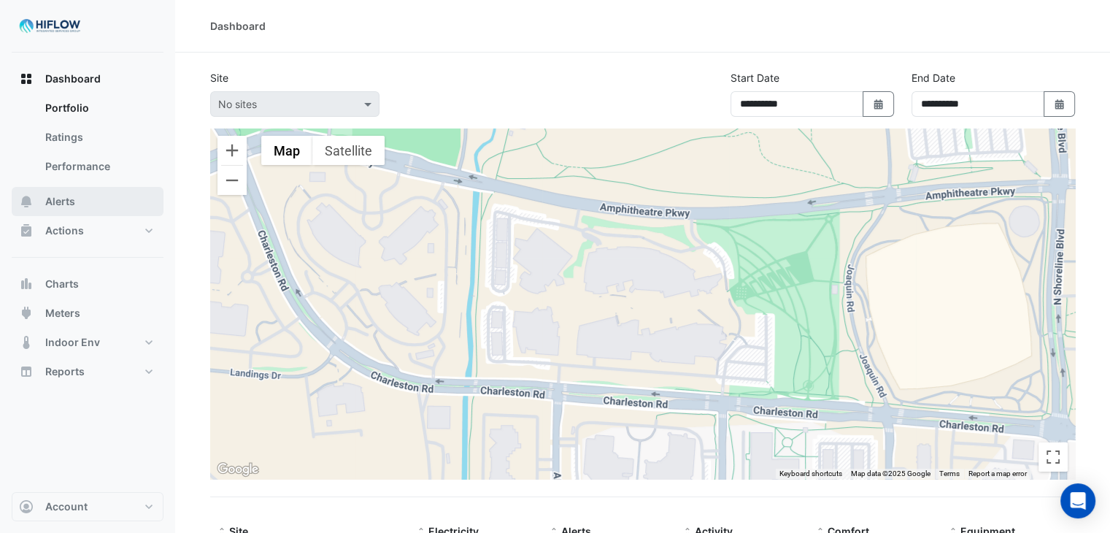
click at [105, 205] on button "Alerts" at bounding box center [88, 201] width 152 height 29
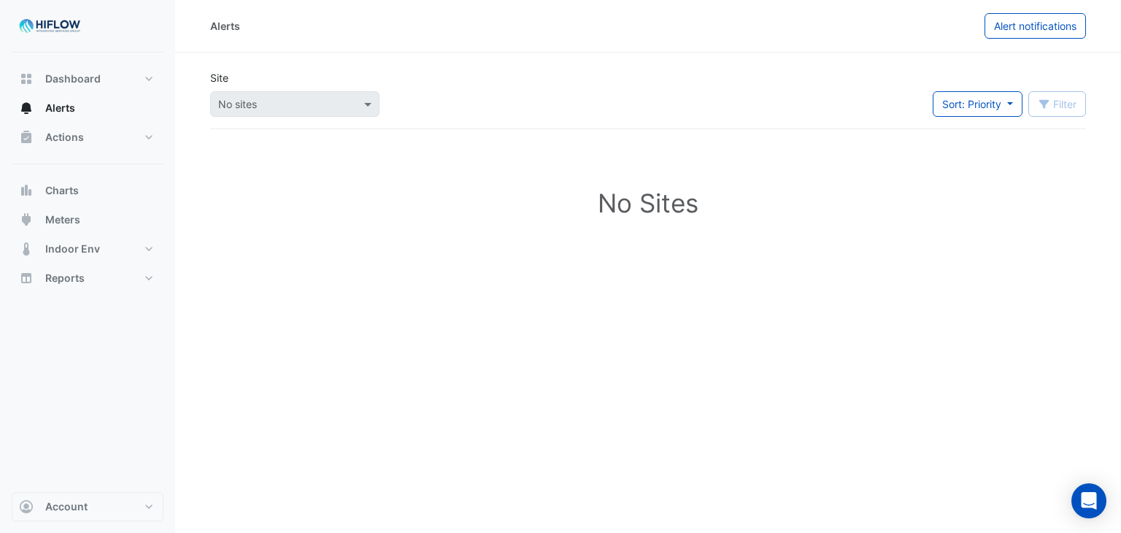
click at [341, 112] on div "No sites" at bounding box center [294, 104] width 169 height 26
click at [368, 103] on span at bounding box center [369, 103] width 18 height 15
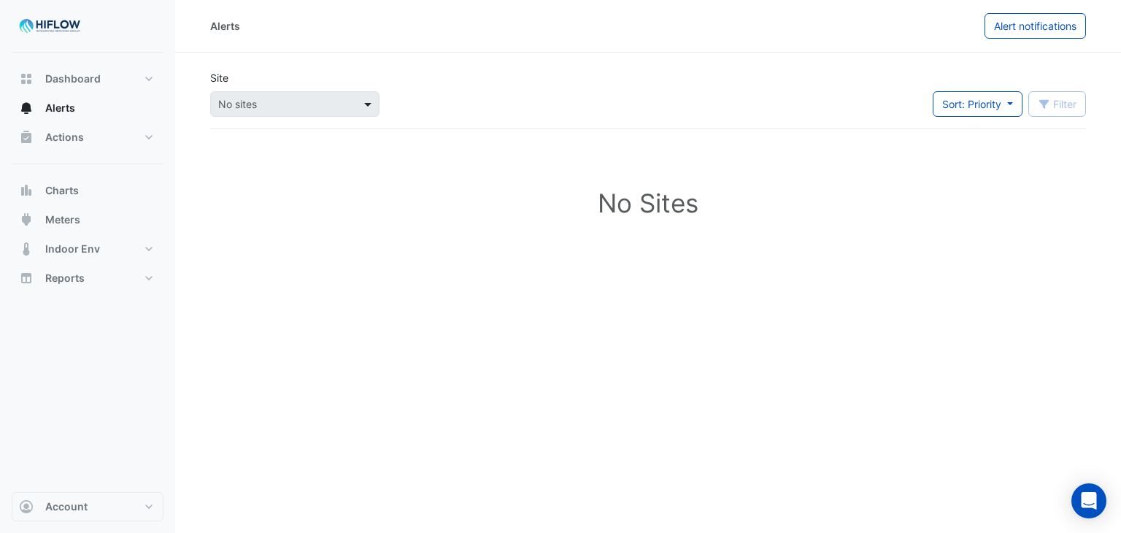
click at [368, 103] on span at bounding box center [369, 103] width 18 height 15
click at [74, 77] on span "Dashboard" at bounding box center [72, 79] width 55 height 15
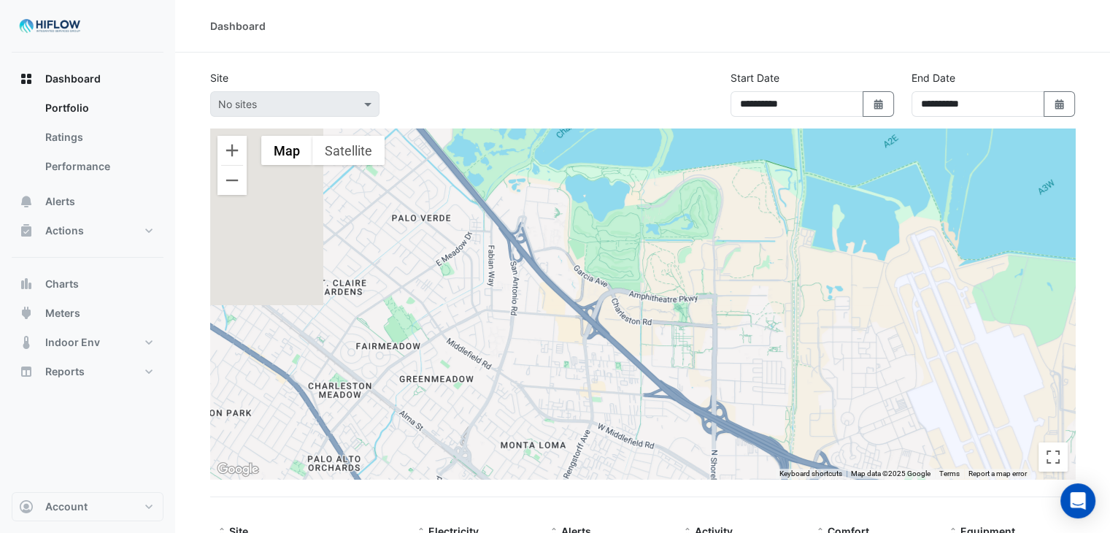
drag, startPoint x: 665, startPoint y: 312, endPoint x: 686, endPoint y: 274, distance: 42.8
click at [686, 274] on div at bounding box center [642, 303] width 865 height 350
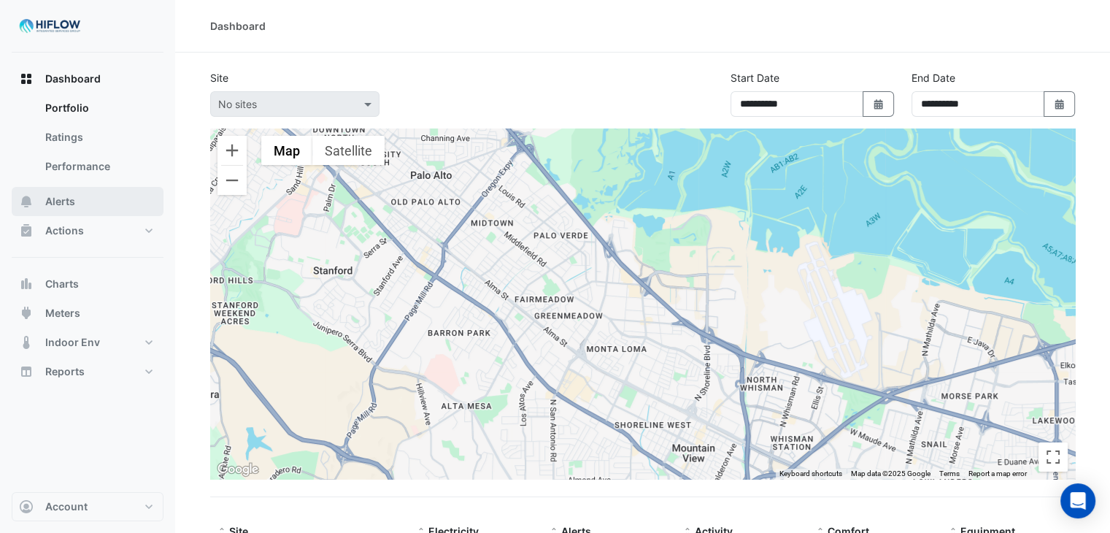
click at [96, 196] on button "Alerts" at bounding box center [88, 201] width 152 height 29
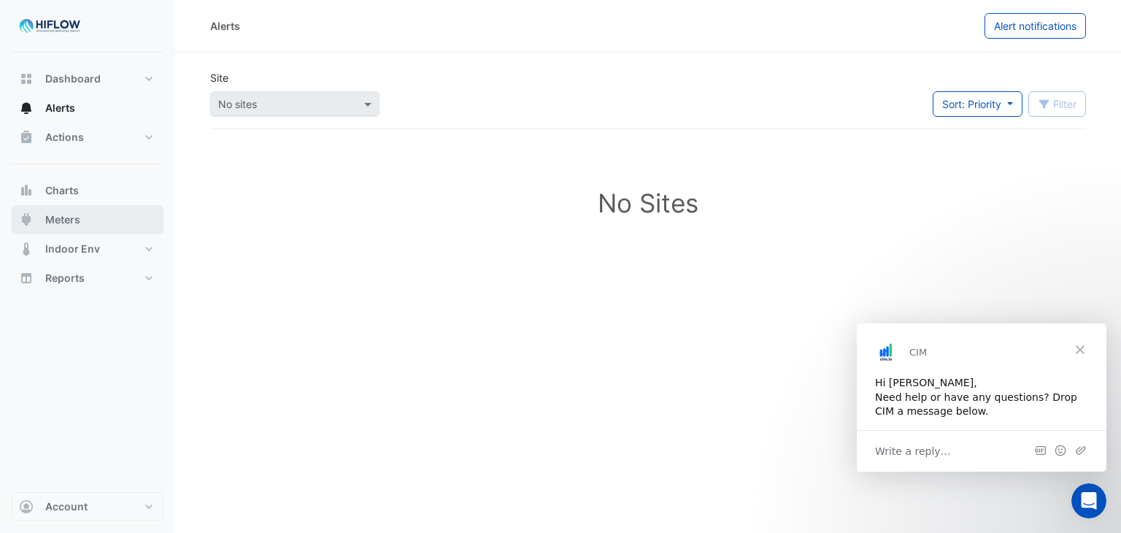
click at [83, 223] on button "Meters" at bounding box center [88, 219] width 152 height 29
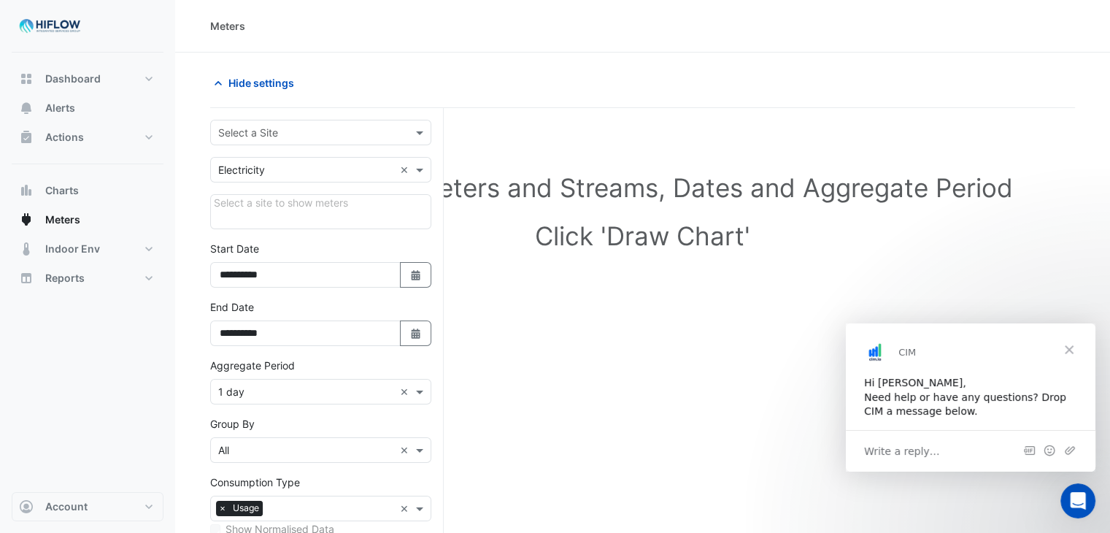
click at [362, 134] on input "text" at bounding box center [306, 132] width 176 height 15
click at [557, 60] on section "**********" at bounding box center [642, 375] width 935 height 644
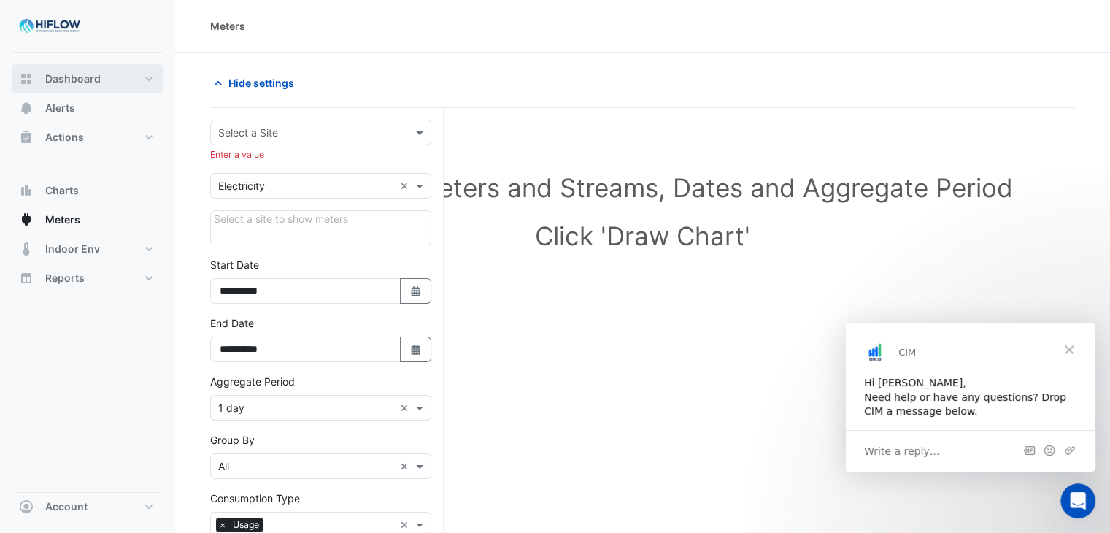
click at [98, 74] on span "Dashboard" at bounding box center [72, 79] width 55 height 15
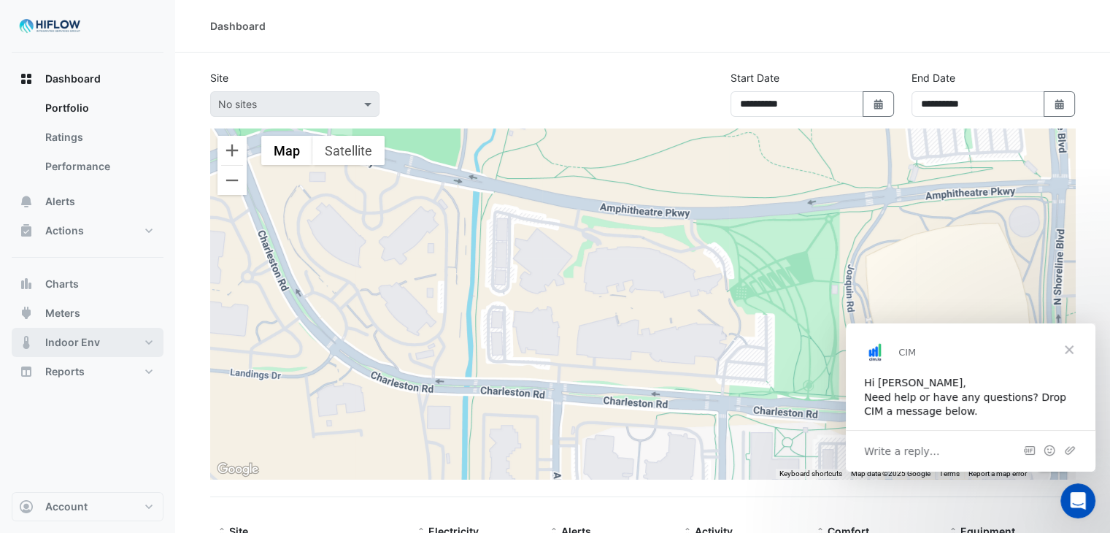
drag, startPoint x: 152, startPoint y: 231, endPoint x: 93, endPoint y: 345, distance: 128.3
click at [93, 345] on span "Indoor Env" at bounding box center [72, 342] width 55 height 15
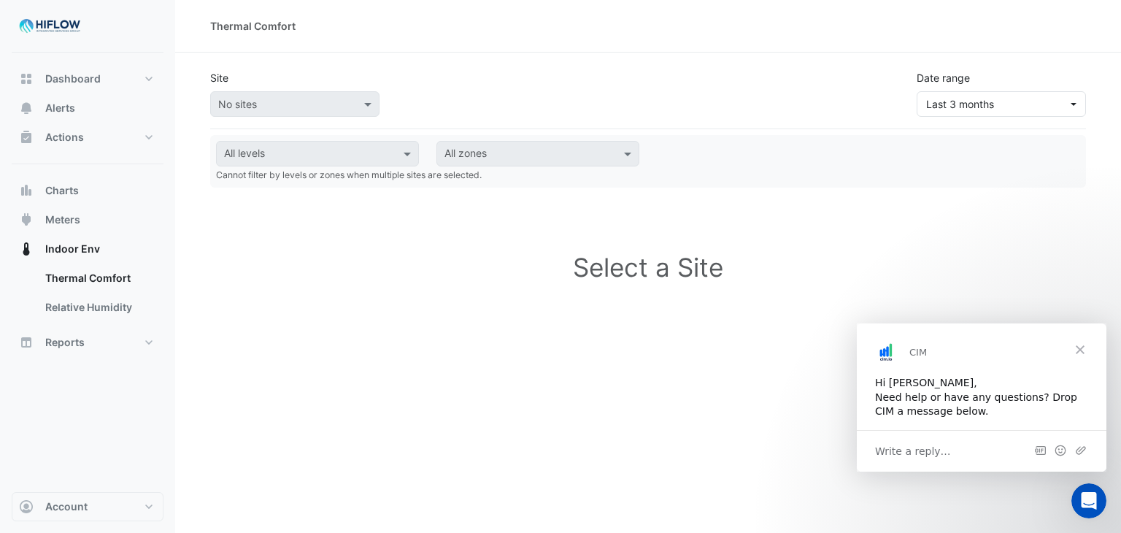
drag, startPoint x: 654, startPoint y: 402, endPoint x: 542, endPoint y: 425, distance: 114.1
click at [542, 425] on div "Select a Site" at bounding box center [648, 332] width 876 height 255
click at [339, 386] on div "Select a Site" at bounding box center [648, 332] width 876 height 255
